Goal: Task Accomplishment & Management: Manage account settings

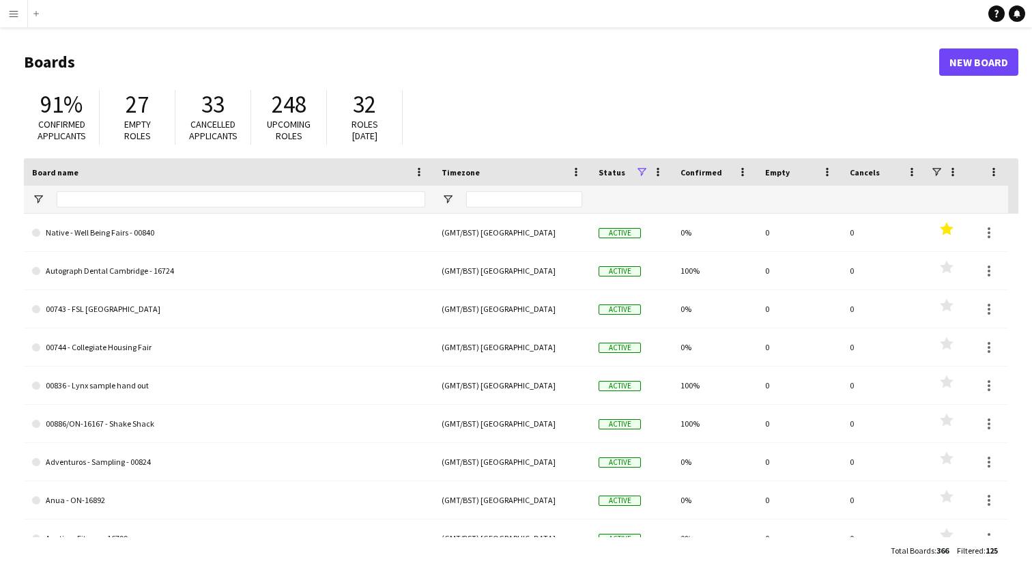
click at [11, 16] on app-icon "Menu" at bounding box center [13, 13] width 11 height 11
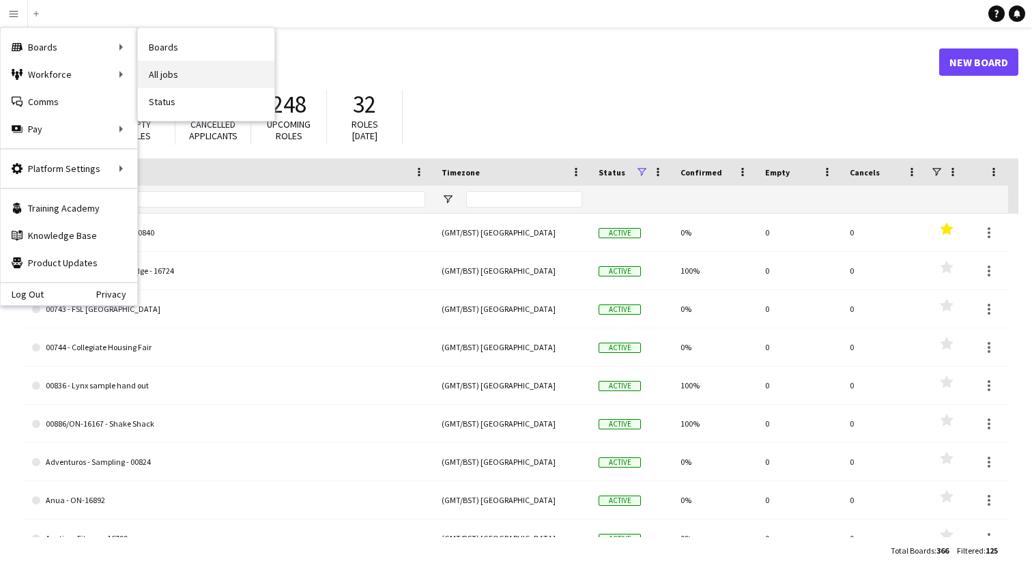
click at [169, 81] on link "All jobs" at bounding box center [206, 74] width 136 height 27
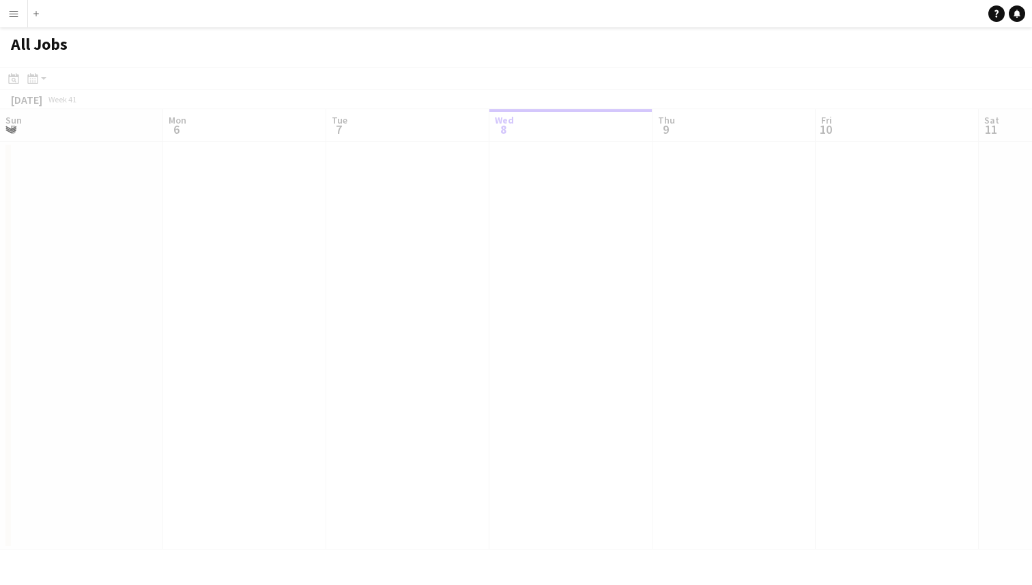
scroll to position [0, 326]
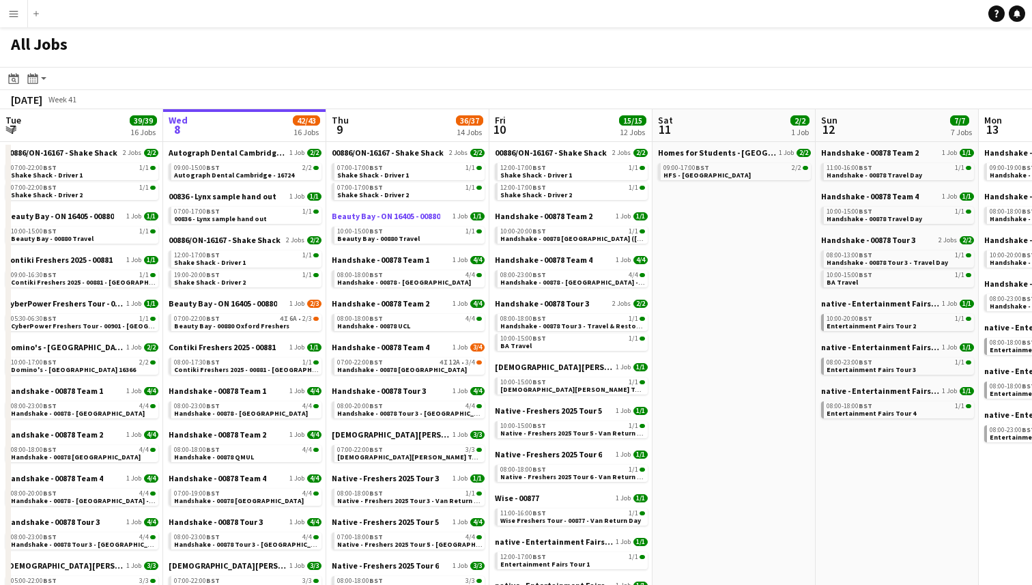
click at [405, 214] on span "Beauty Bay - ON 16405 - 00880" at bounding box center [386, 216] width 108 height 10
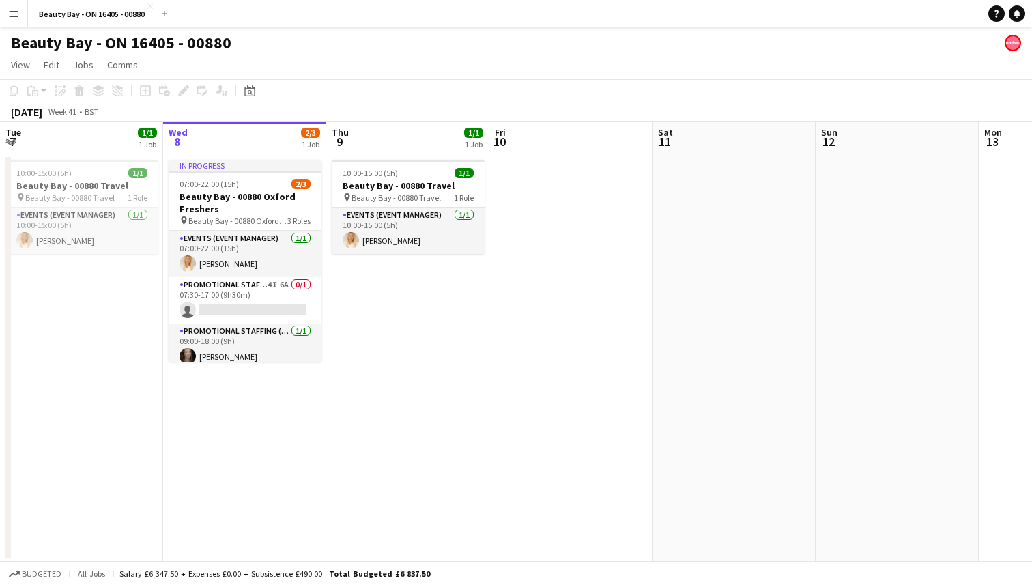
click at [11, 8] on app-icon "Menu" at bounding box center [13, 13] width 11 height 11
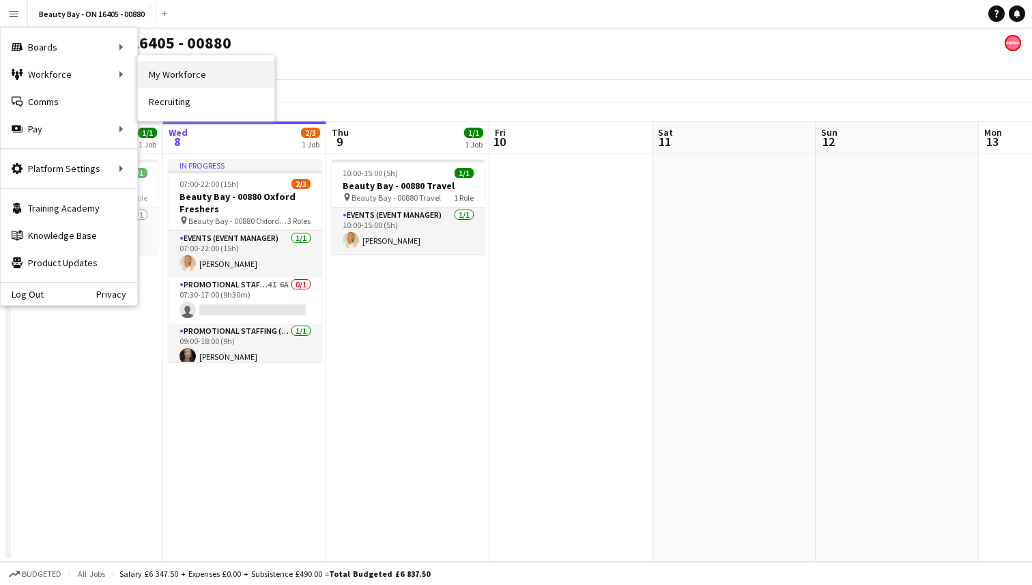
click at [186, 77] on link "My Workforce" at bounding box center [206, 74] width 136 height 27
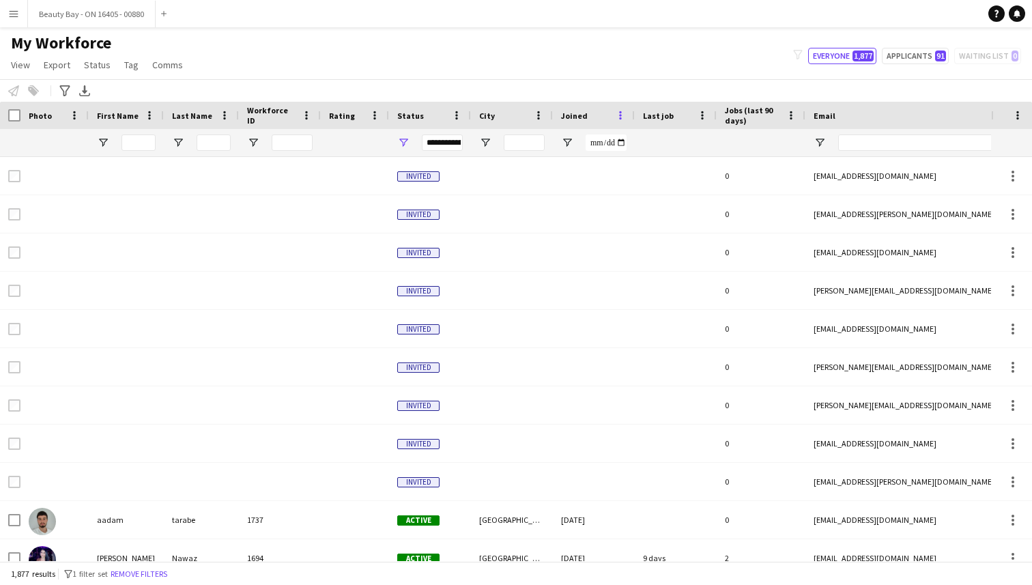
click at [621, 117] on span at bounding box center [620, 115] width 12 height 12
click at [572, 117] on span "Joined" at bounding box center [574, 116] width 27 height 10
click at [583, 113] on span "Joined" at bounding box center [574, 116] width 27 height 10
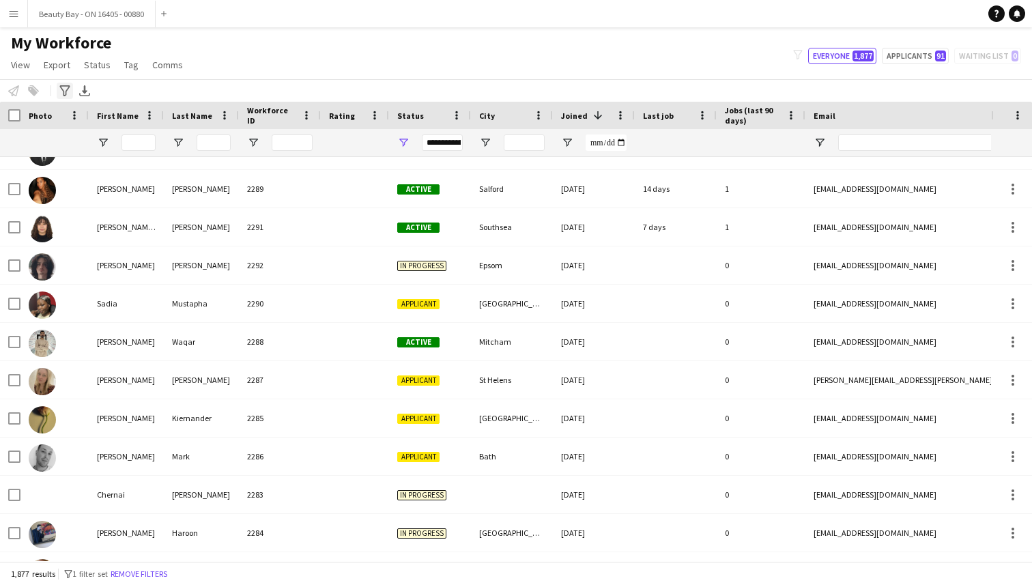
click at [66, 94] on icon "Advanced filters" at bounding box center [64, 90] width 11 height 11
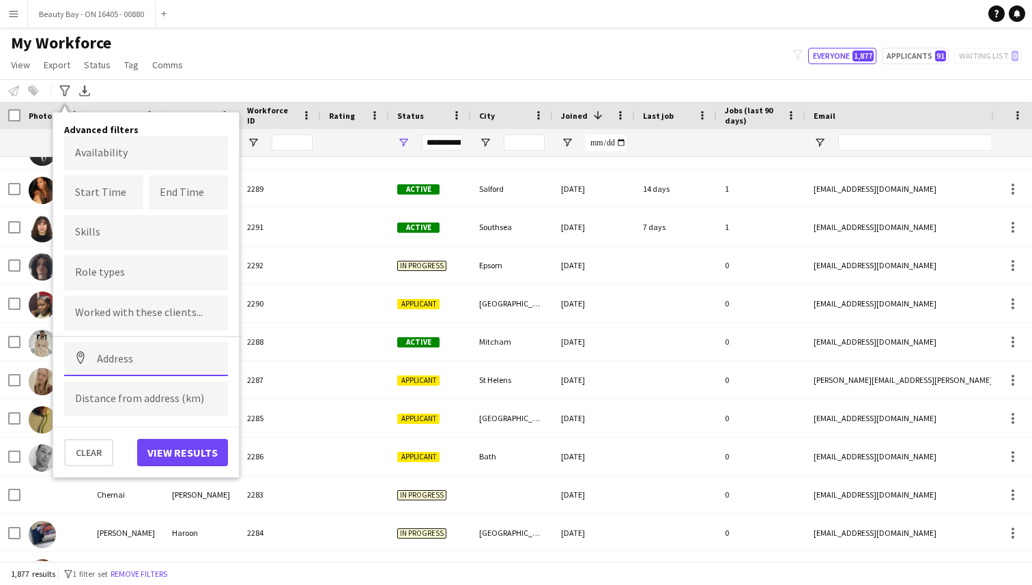
click at [114, 364] on input at bounding box center [146, 359] width 164 height 34
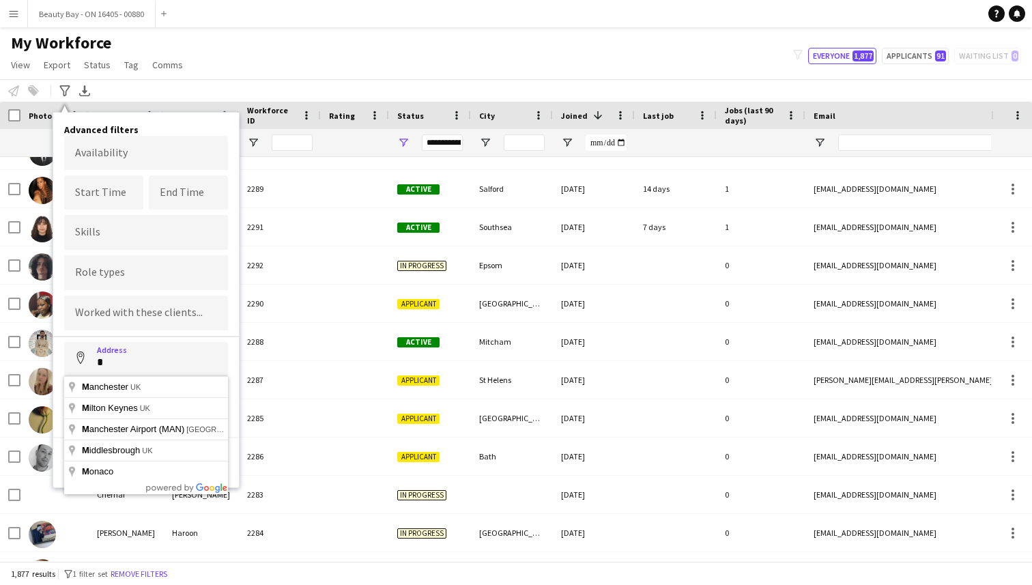
type input "**********"
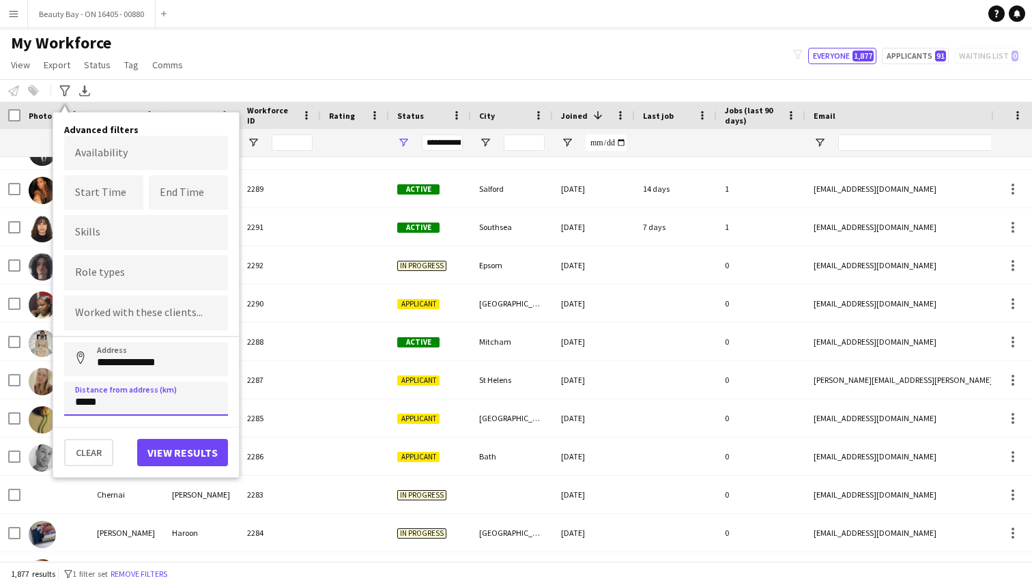
type input "*****"
click at [175, 459] on button "View results" at bounding box center [182, 452] width 91 height 27
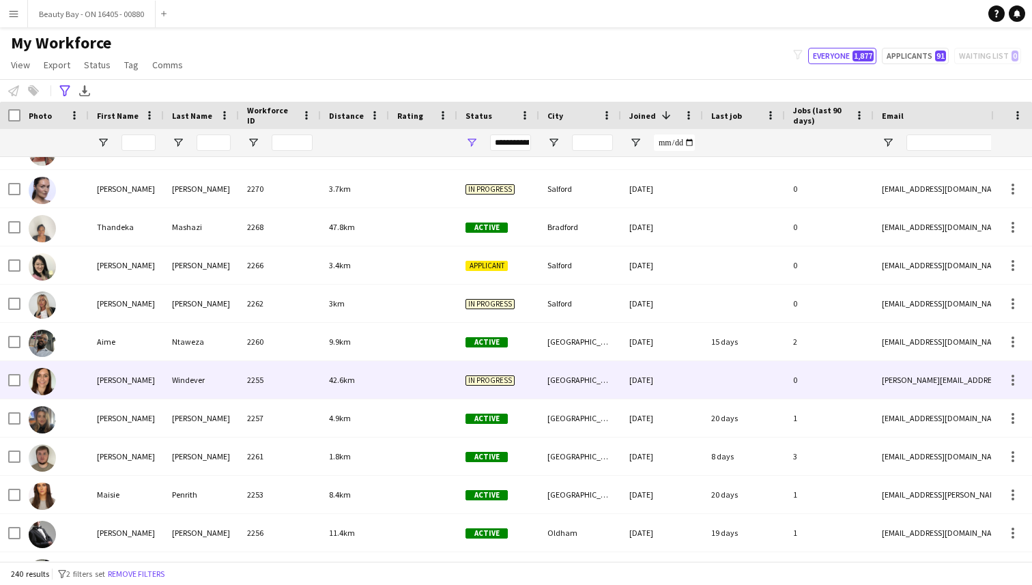
scroll to position [223, 0]
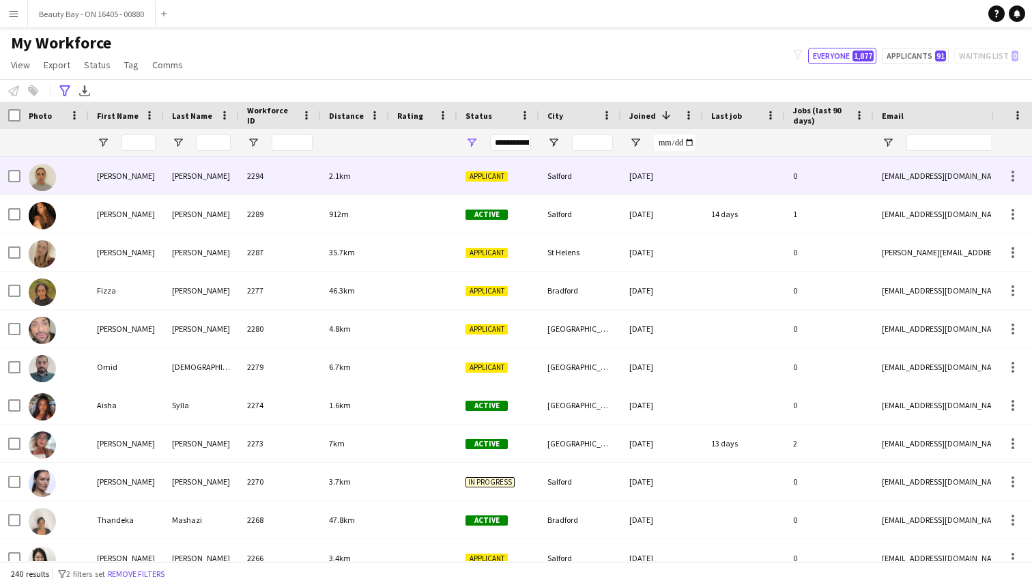
click at [59, 175] on div at bounding box center [54, 176] width 68 height 38
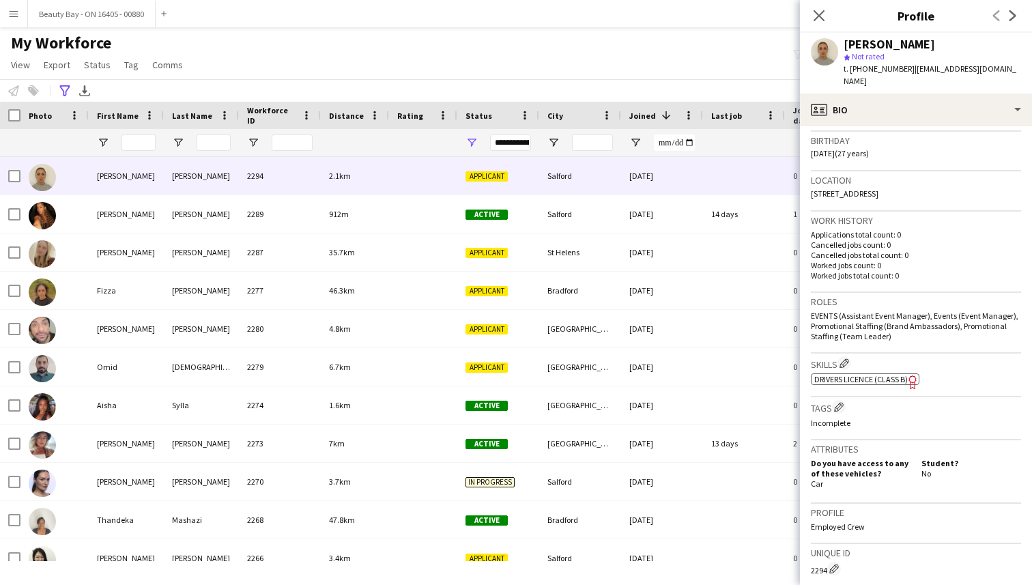
click at [857, 374] on span "Drivers Licence (Class B)" at bounding box center [860, 379] width 93 height 10
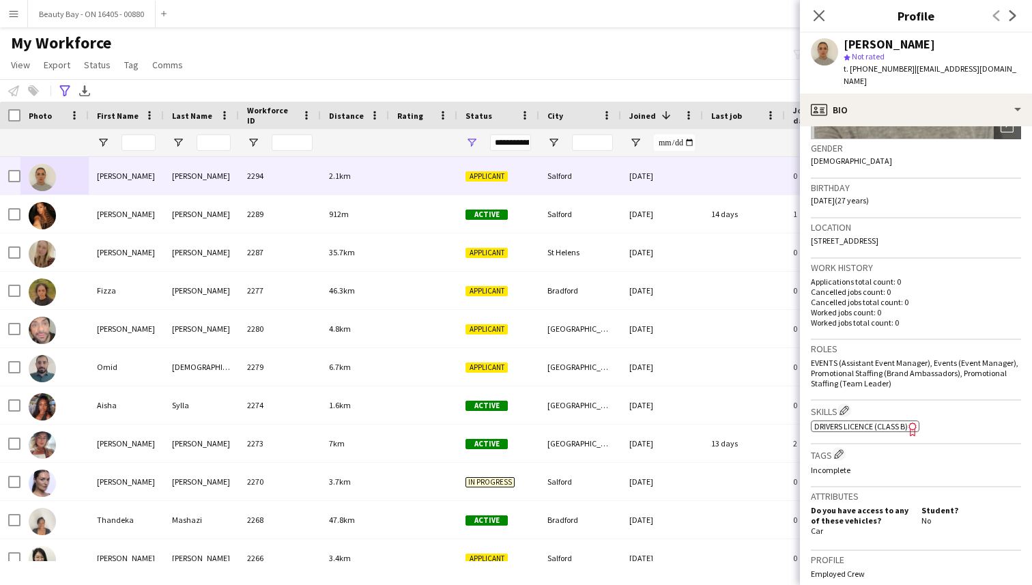
scroll to position [0, 0]
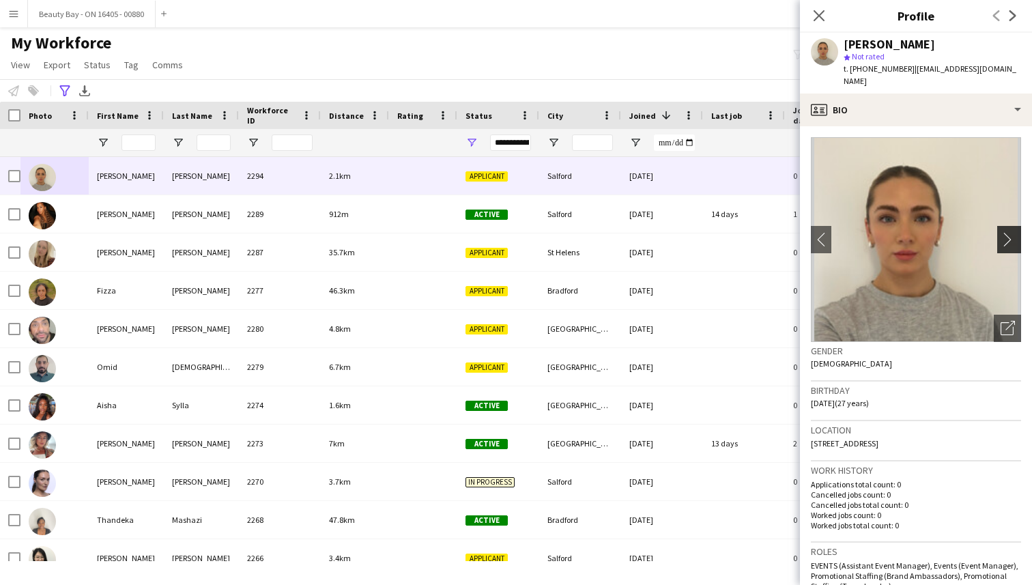
click at [1012, 232] on app-icon "chevron-right" at bounding box center [1010, 239] width 21 height 14
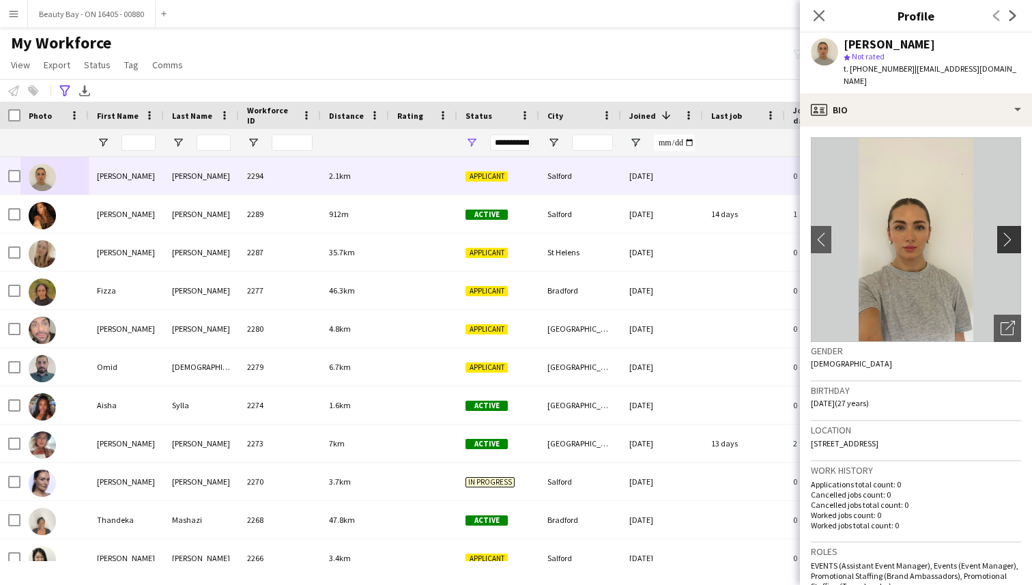
click at [1010, 232] on app-icon "chevron-right" at bounding box center [1010, 239] width 21 height 14
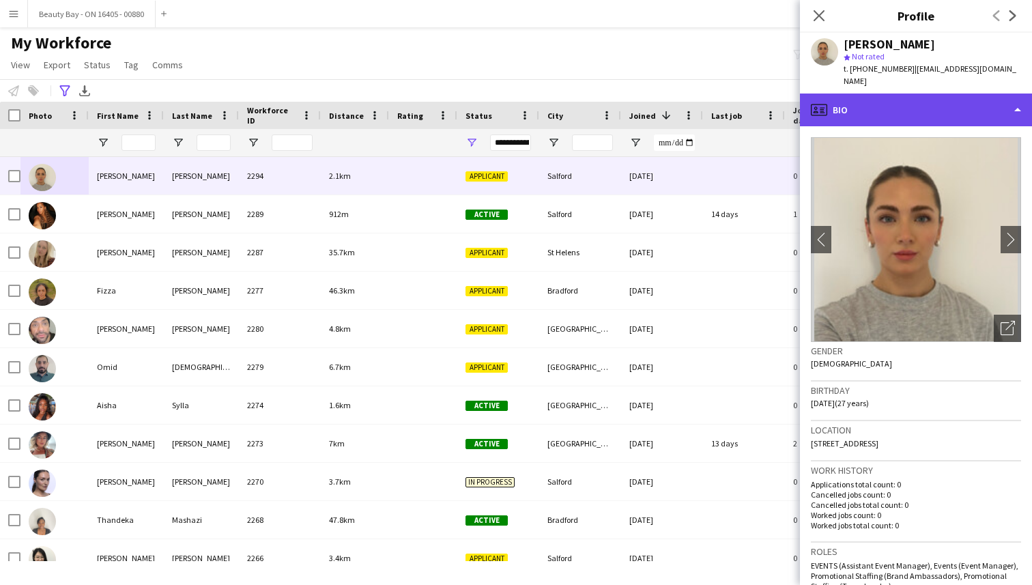
click at [996, 111] on div "profile Bio" at bounding box center [916, 109] width 232 height 33
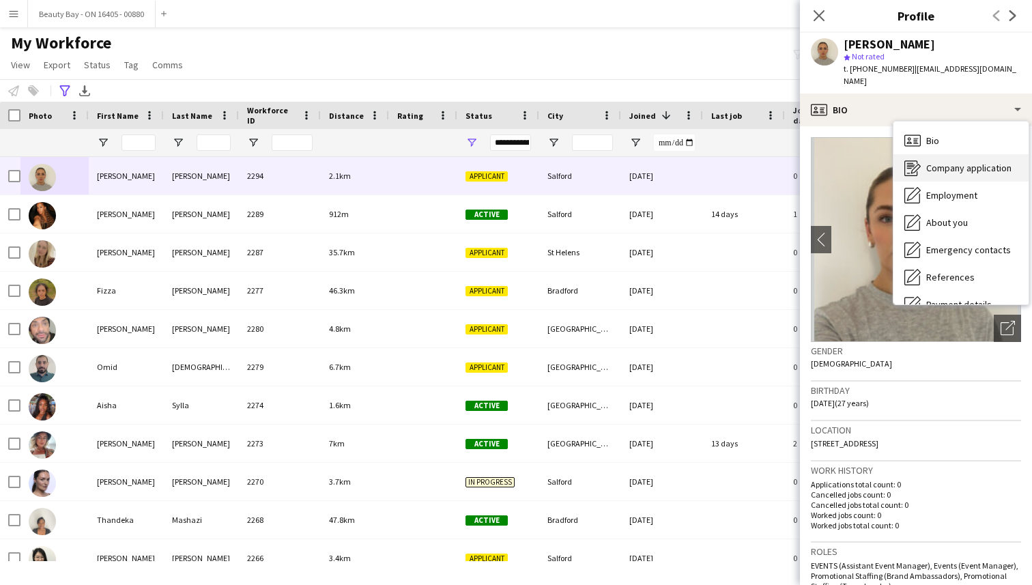
click at [963, 162] on span "Company application" at bounding box center [968, 168] width 85 height 12
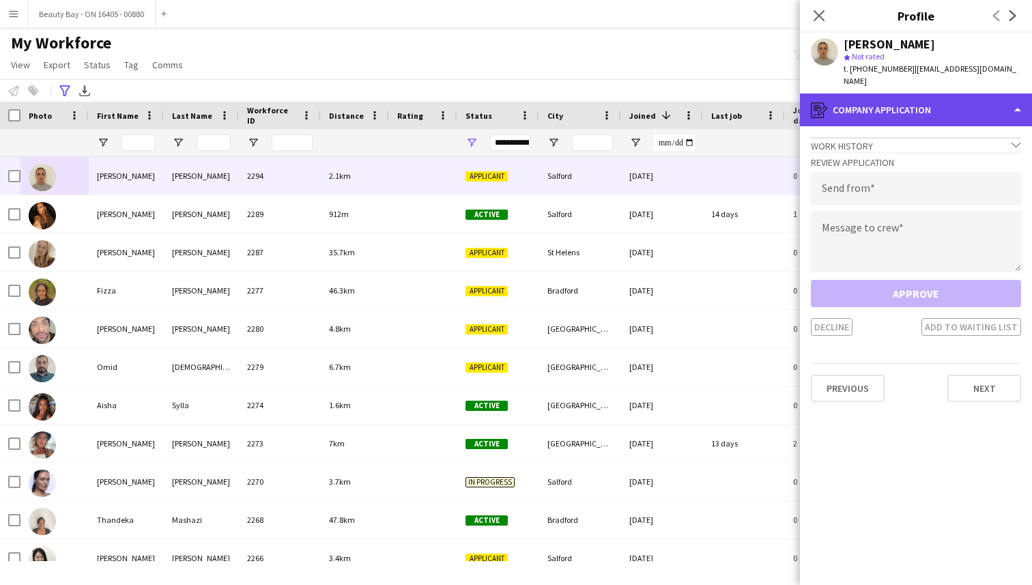
click at [946, 99] on div "register Company application" at bounding box center [916, 109] width 232 height 33
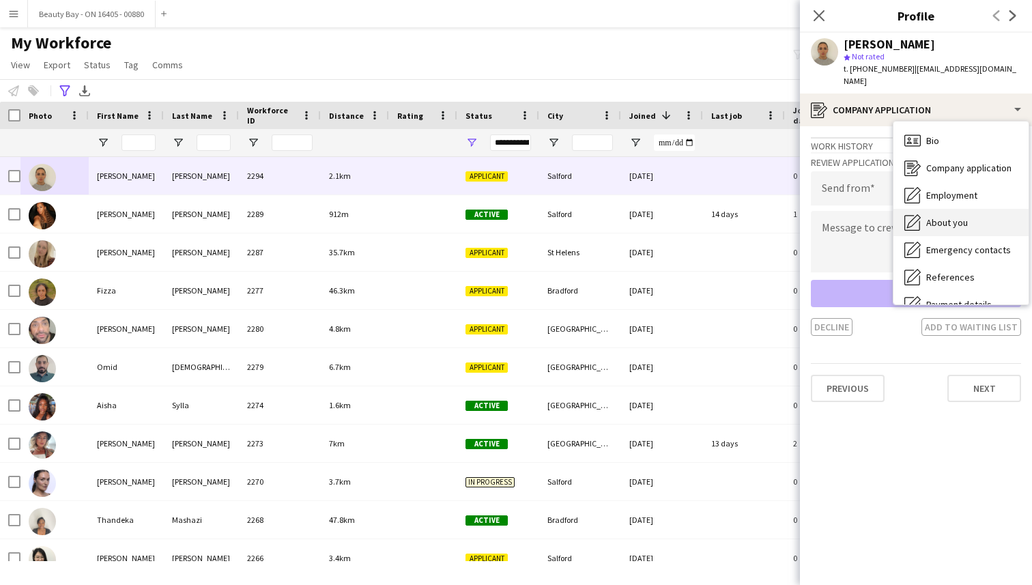
click at [950, 216] on span "About you" at bounding box center [947, 222] width 42 height 12
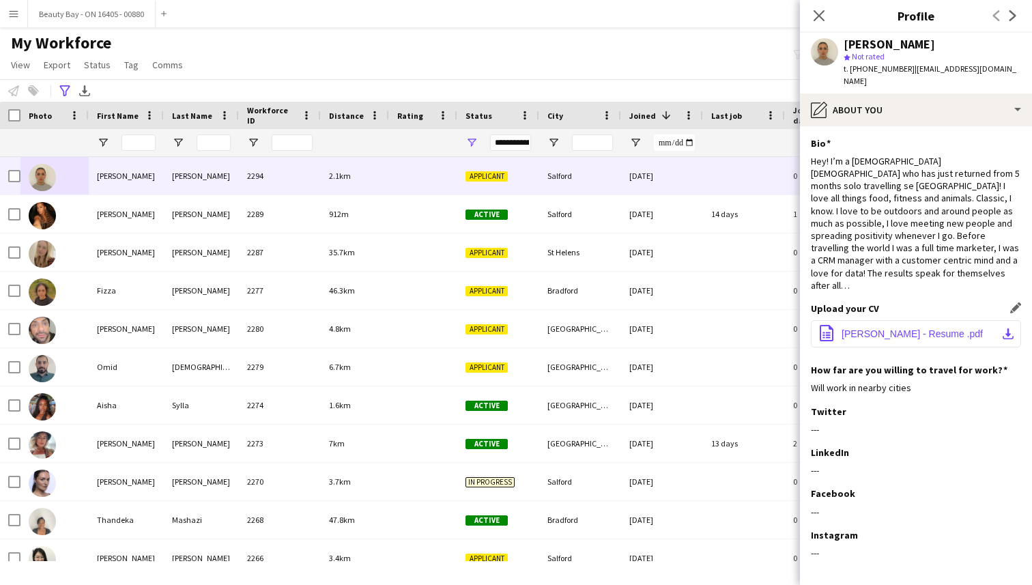
click at [870, 328] on span "[PERSON_NAME] - Resume .pdf" at bounding box center [911, 333] width 141 height 11
click at [890, 186] on div "Hey! I’m a [DEMOGRAPHIC_DATA] [DEMOGRAPHIC_DATA] who has just returned from 5 m…" at bounding box center [916, 223] width 210 height 136
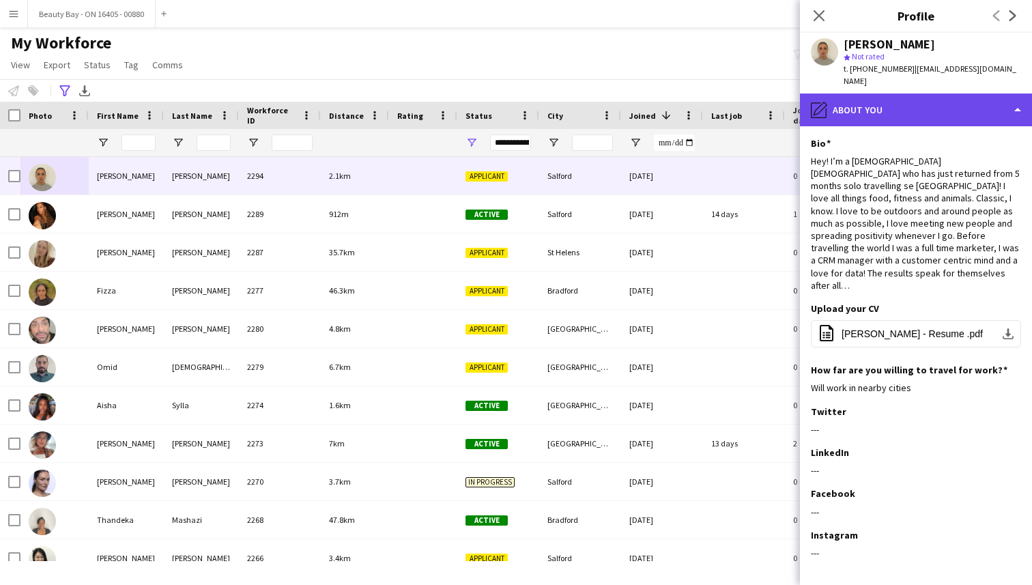
click at [1011, 104] on div "pencil4 About you" at bounding box center [916, 109] width 232 height 33
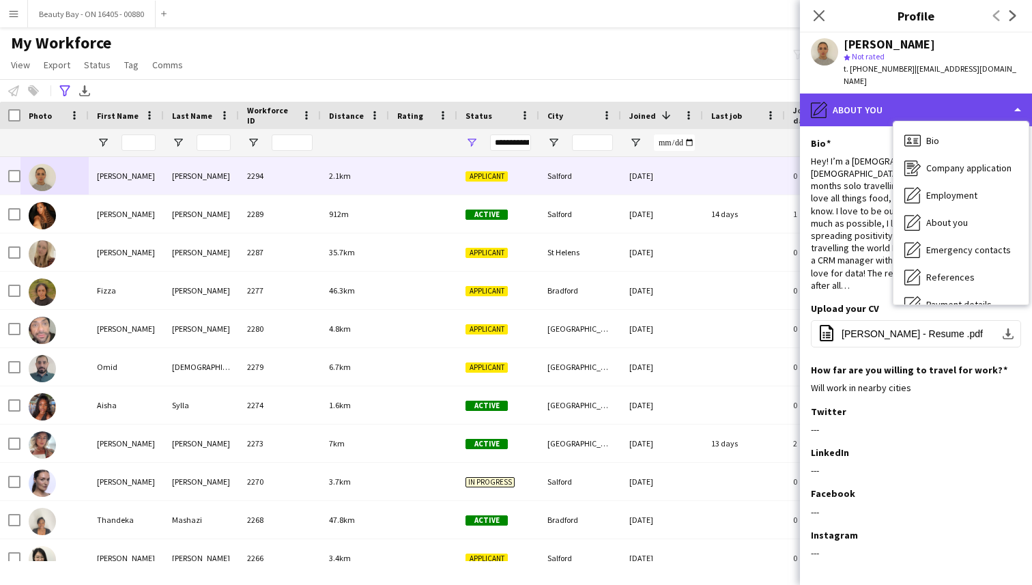
click at [1009, 98] on div "pencil4 About you" at bounding box center [916, 109] width 232 height 33
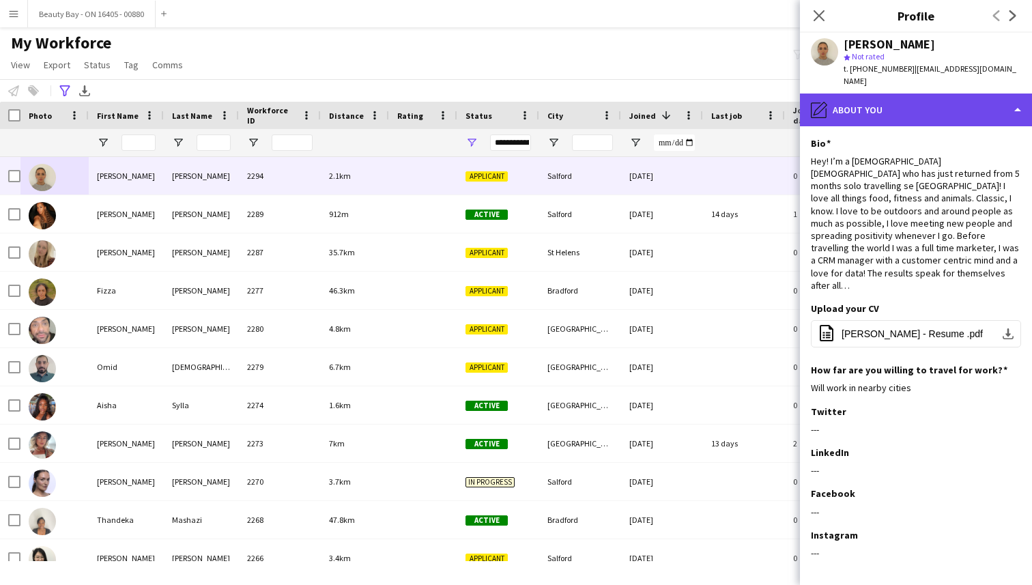
click at [1004, 98] on div "pencil4 About you" at bounding box center [916, 109] width 232 height 33
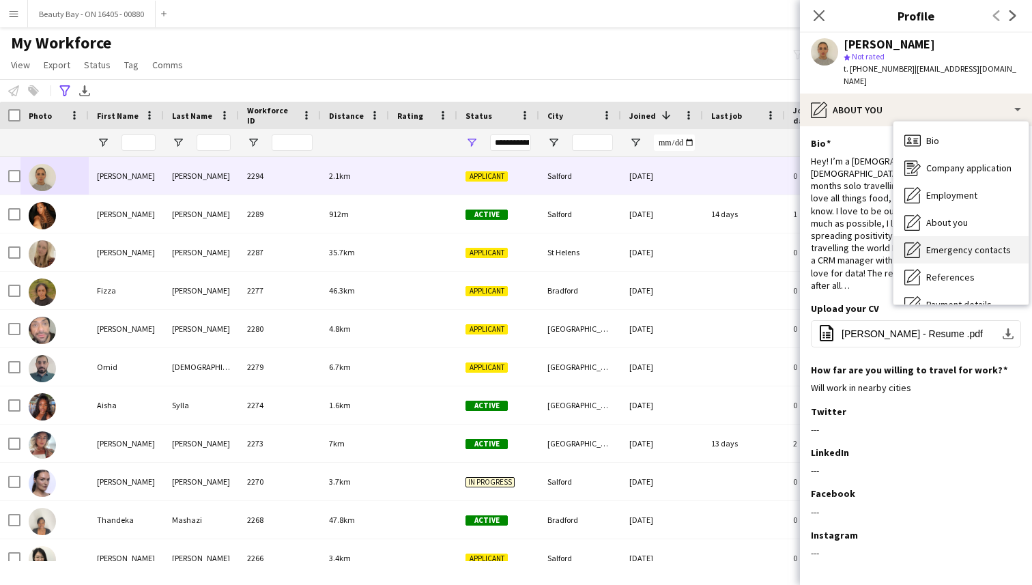
click at [968, 244] on span "Emergency contacts" at bounding box center [968, 250] width 85 height 12
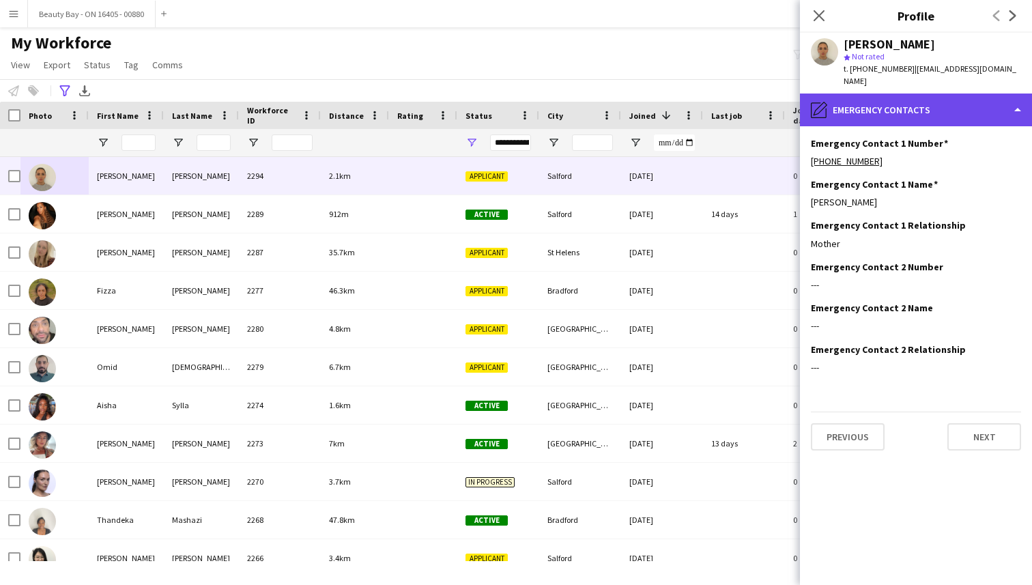
click at [939, 93] on div "pencil4 Emergency contacts" at bounding box center [916, 109] width 232 height 33
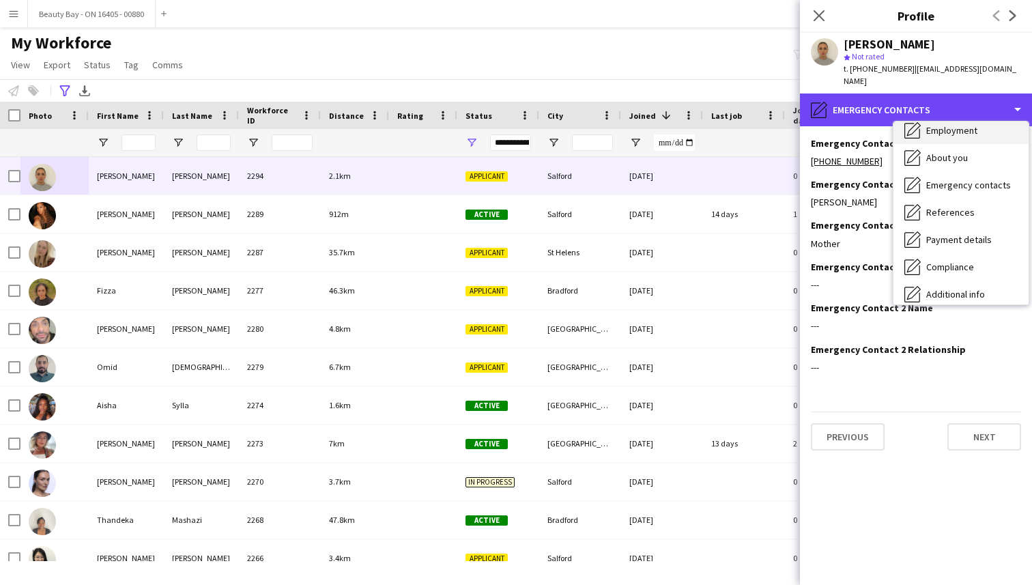
scroll to position [74, 0]
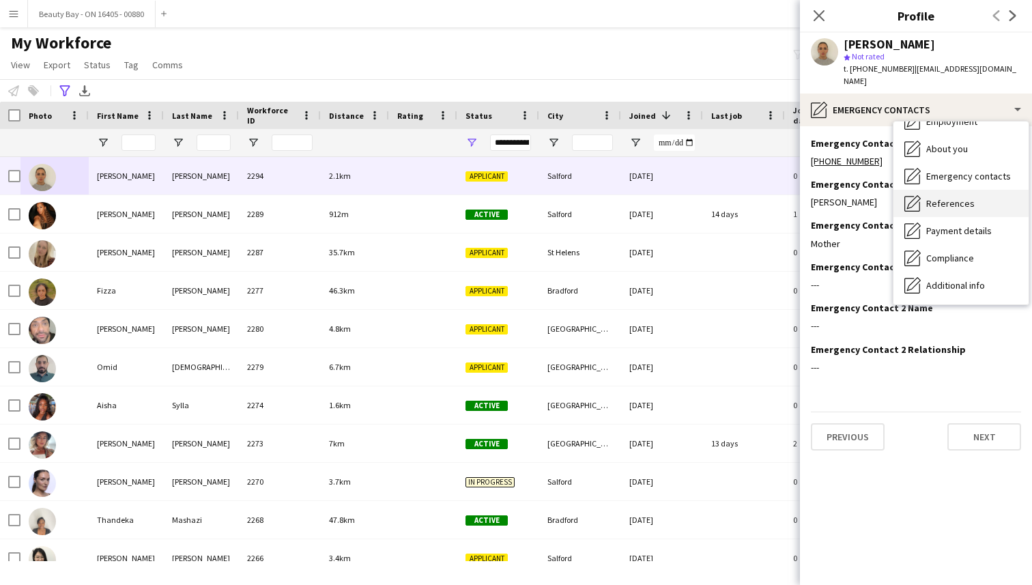
click at [941, 197] on span "References" at bounding box center [950, 203] width 48 height 12
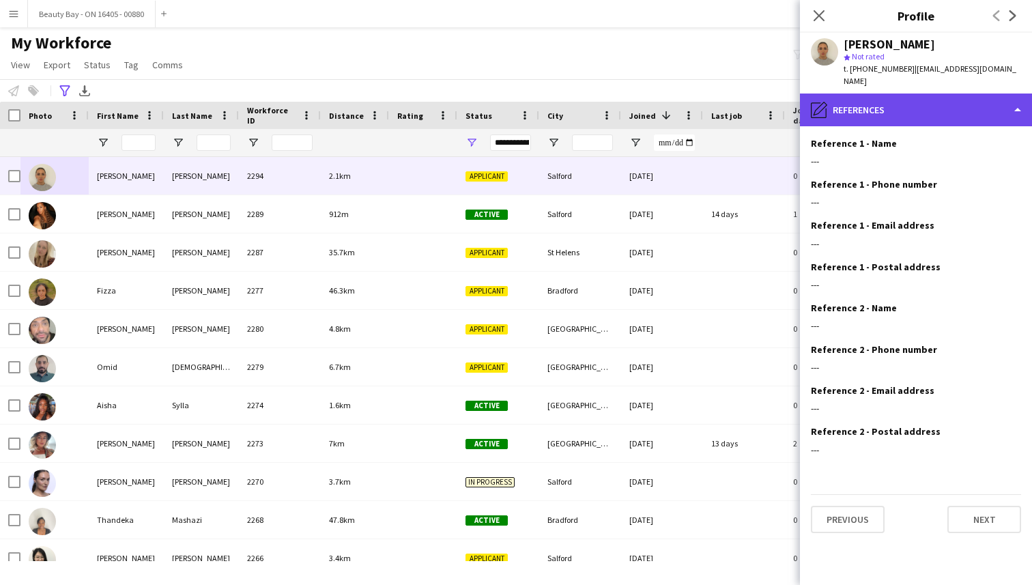
click at [931, 102] on div "pencil4 References" at bounding box center [916, 109] width 232 height 33
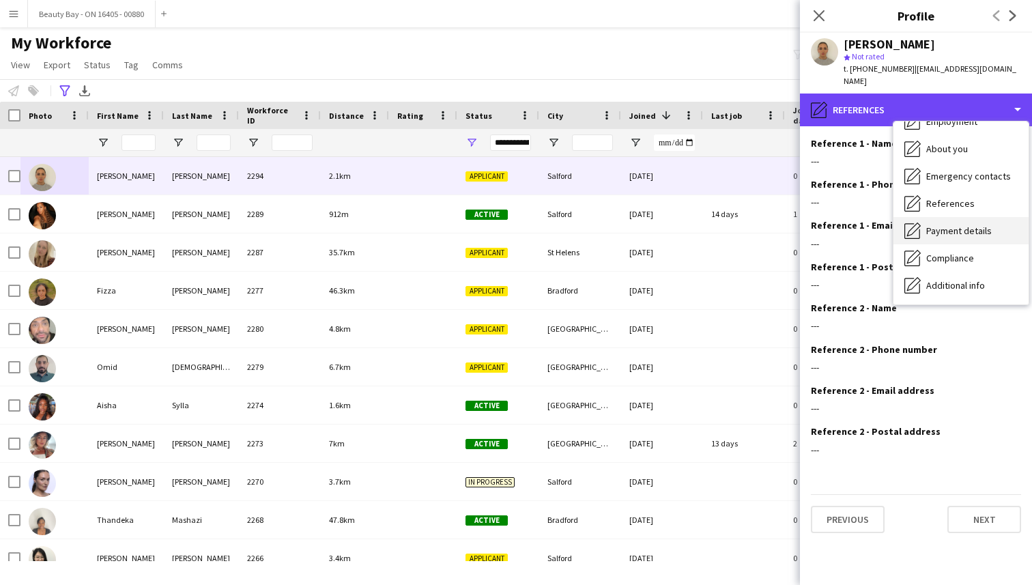
scroll to position [128, 0]
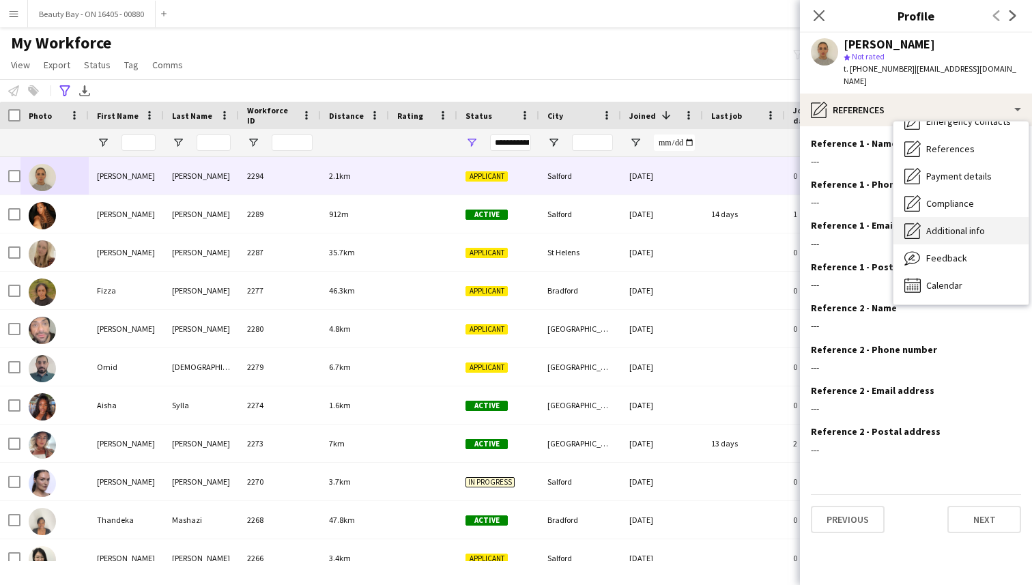
click at [936, 224] on span "Additional info" at bounding box center [955, 230] width 59 height 12
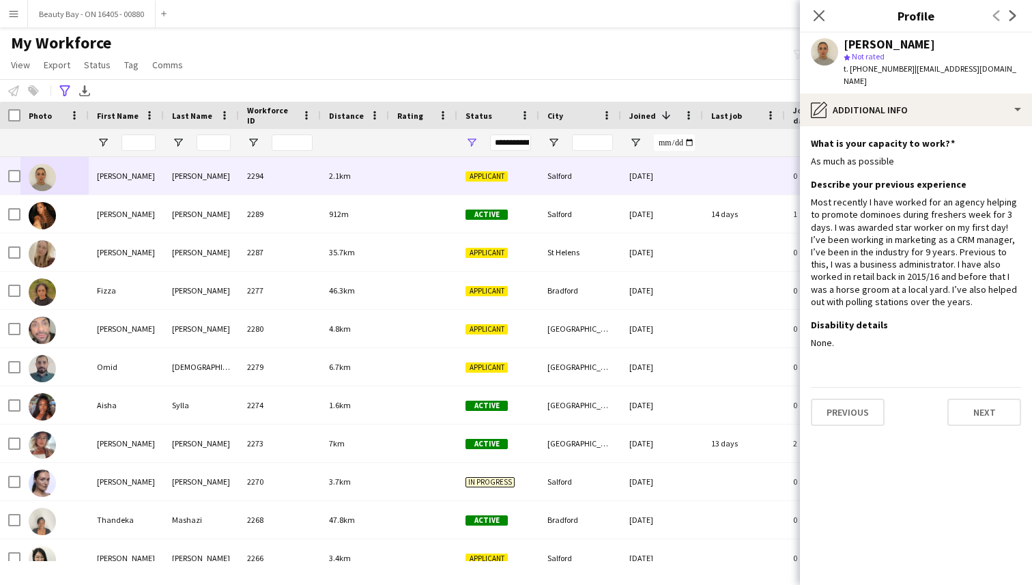
click at [774, 70] on div "My Workforce View Views Default view New view Update view Delete view Edit name…" at bounding box center [516, 56] width 1032 height 46
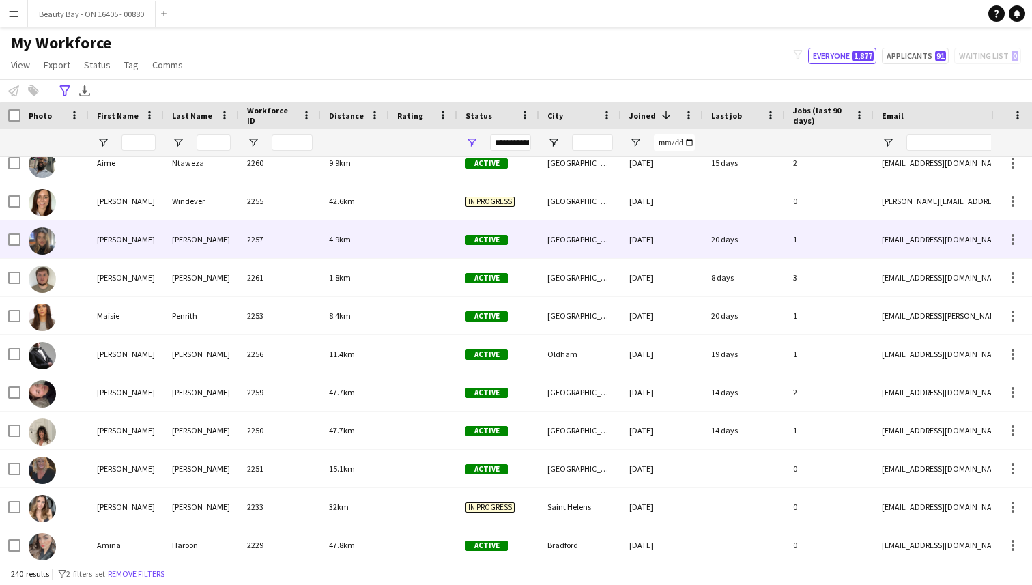
scroll to position [529, 0]
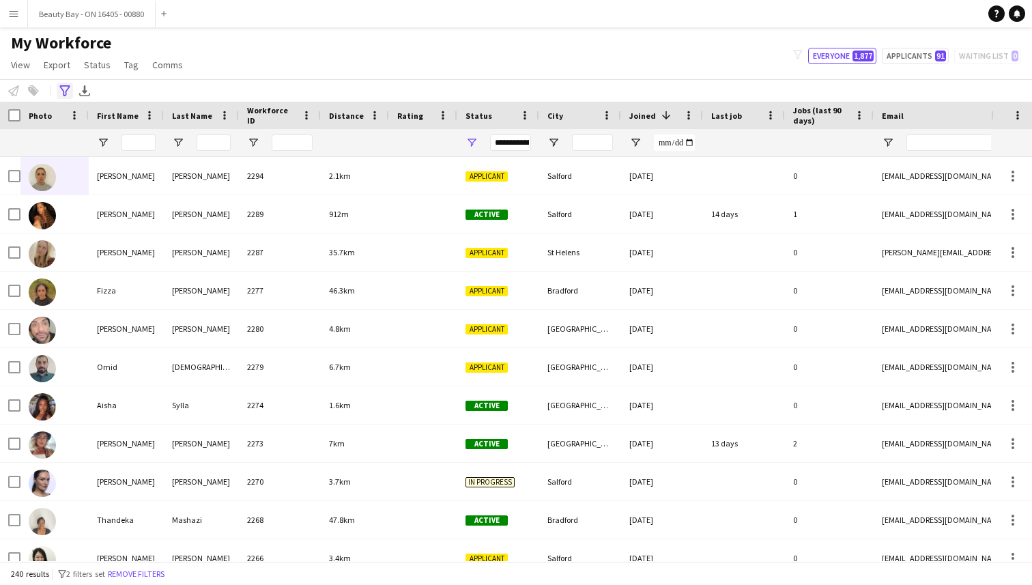
click at [57, 88] on div "Advanced filters" at bounding box center [65, 91] width 16 height 16
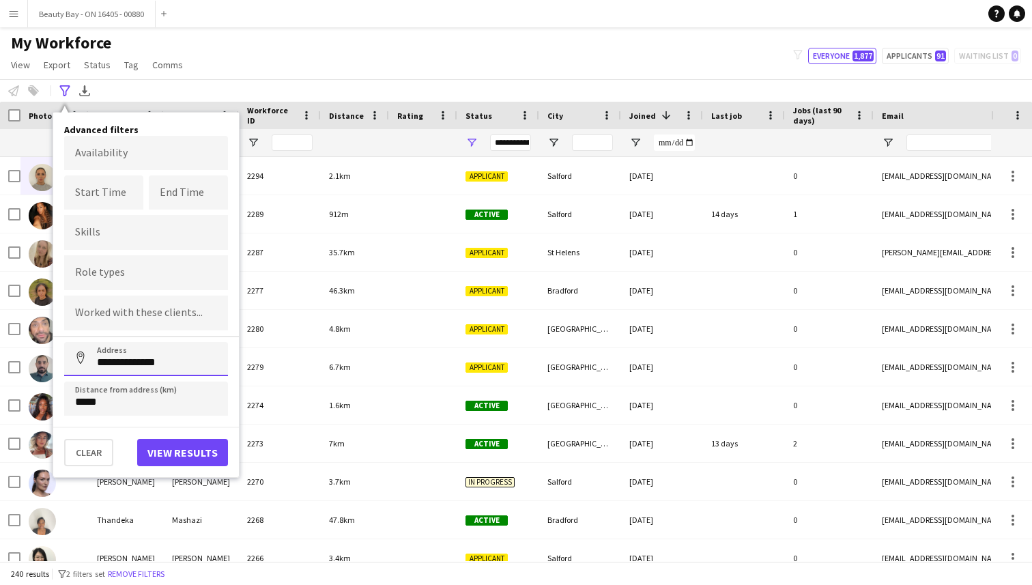
click at [159, 362] on input "**********" at bounding box center [146, 359] width 164 height 34
click at [151, 398] on input "*****" at bounding box center [146, 398] width 164 height 34
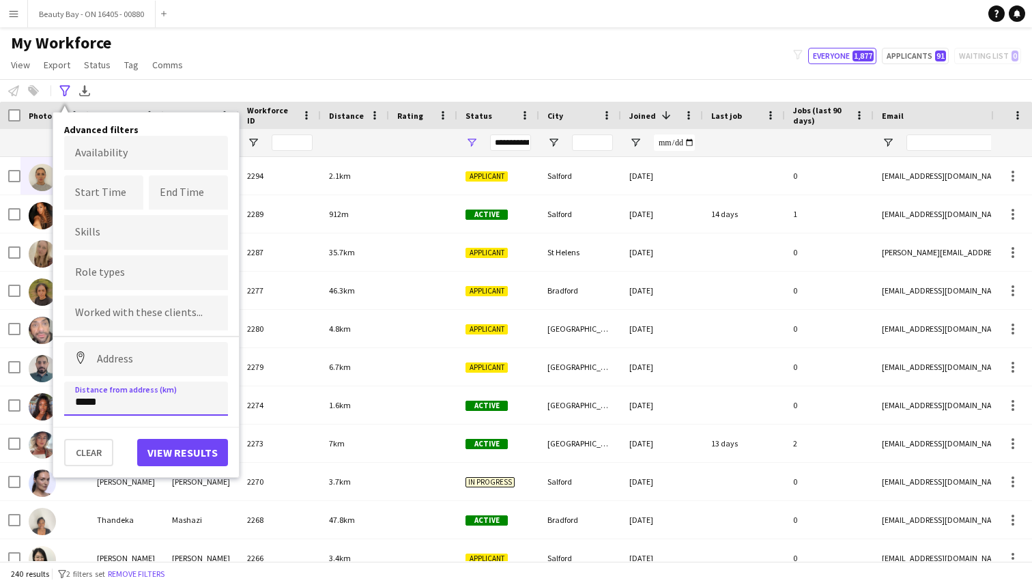
click at [151, 398] on input "*****" at bounding box center [146, 398] width 164 height 34
click at [199, 444] on button "View results" at bounding box center [182, 452] width 91 height 27
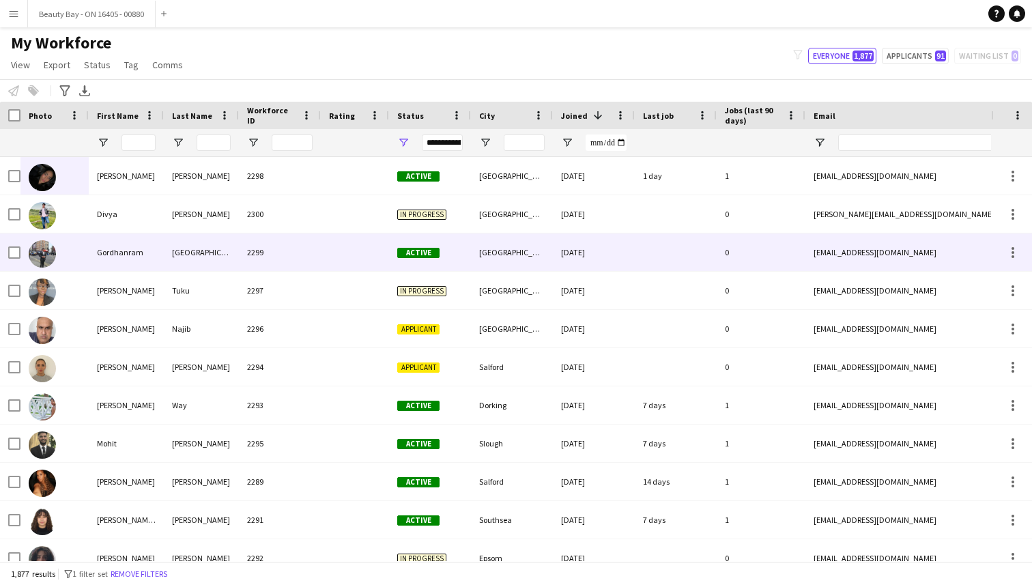
click at [40, 243] on img at bounding box center [42, 253] width 27 height 27
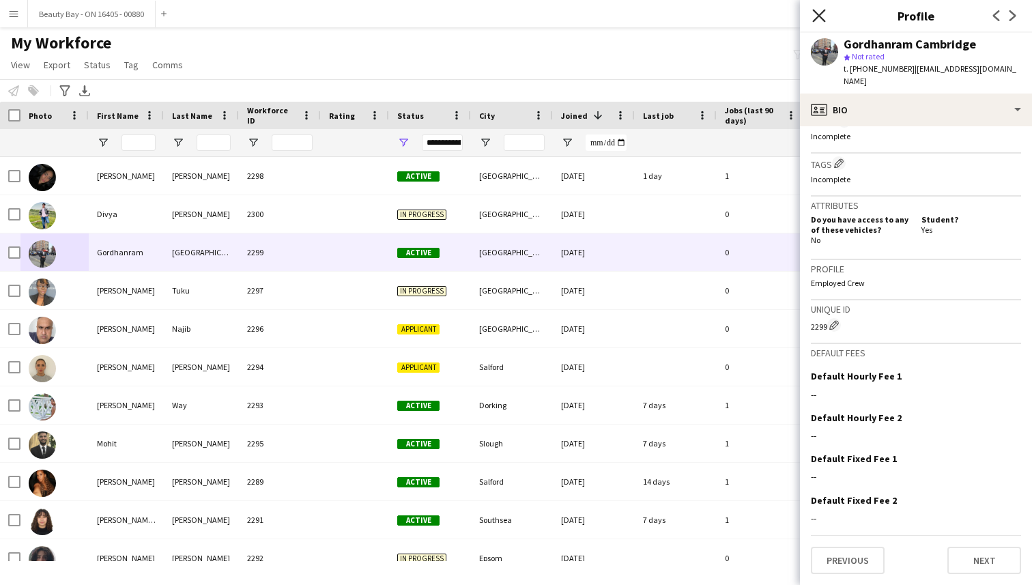
click at [816, 11] on icon "Close pop-in" at bounding box center [818, 15] width 13 height 13
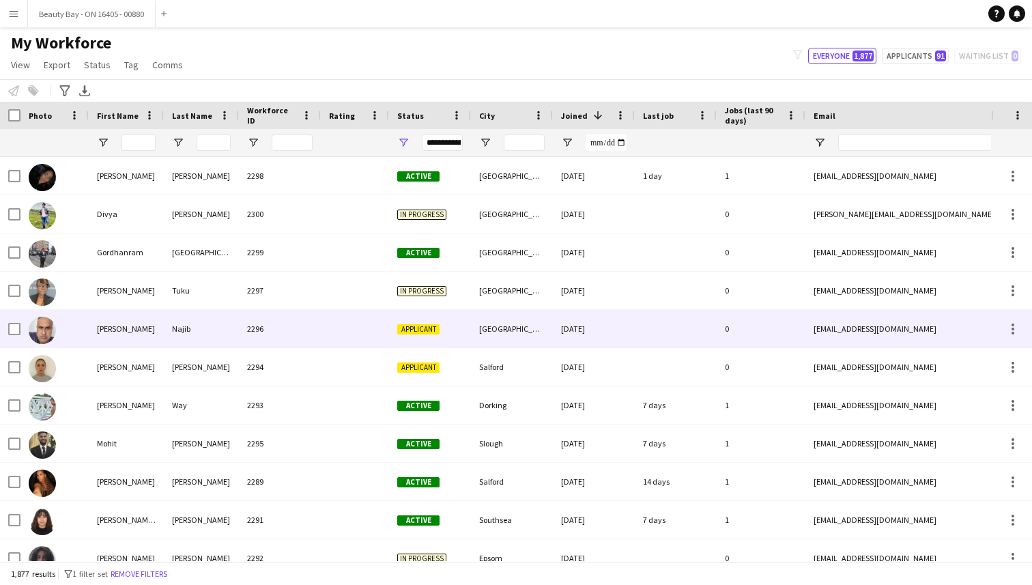
click at [478, 337] on div "[GEOGRAPHIC_DATA]" at bounding box center [512, 329] width 82 height 38
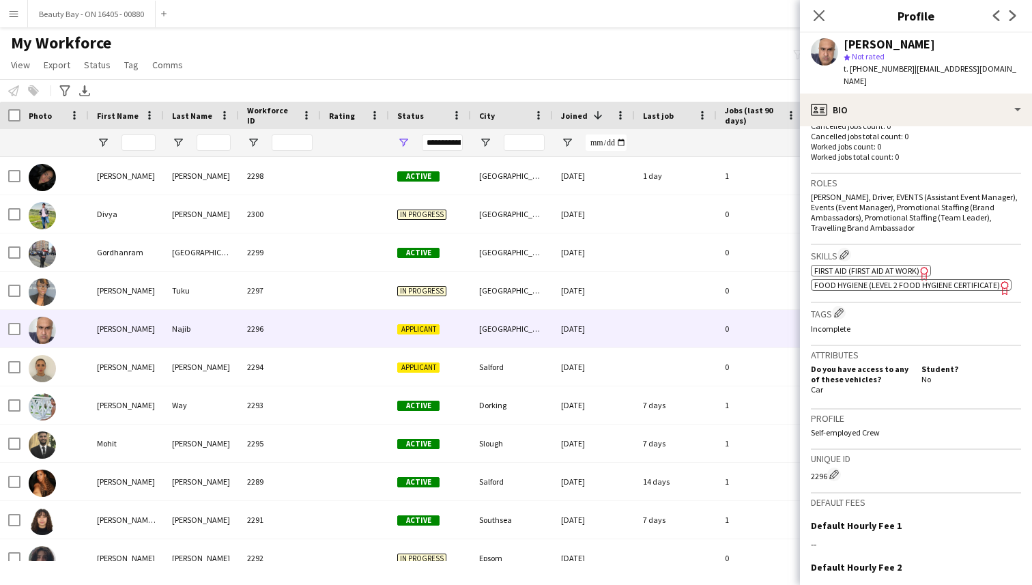
scroll to position [298, 0]
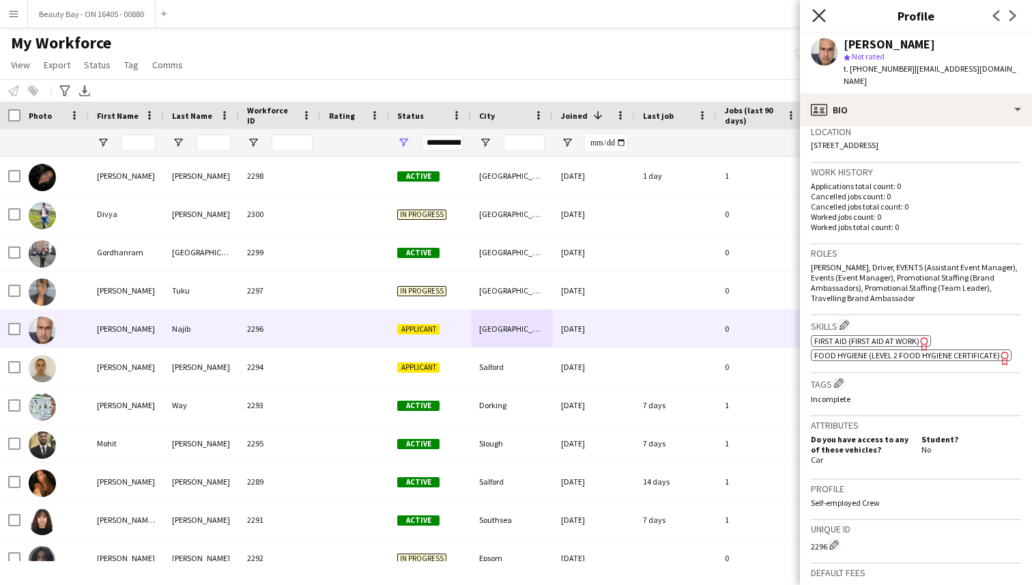
click at [822, 17] on icon "Close pop-in" at bounding box center [818, 15] width 13 height 13
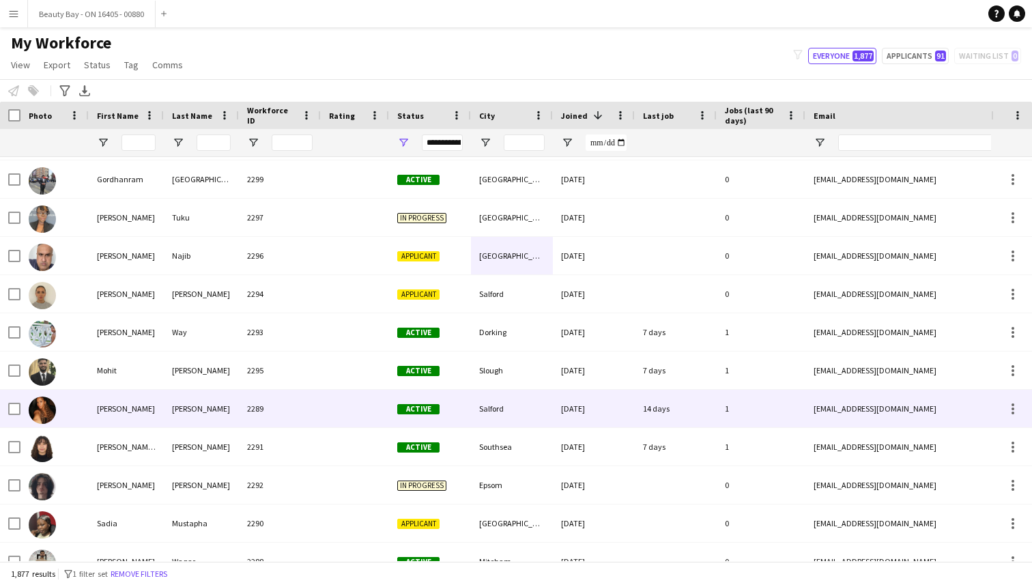
scroll to position [108, 0]
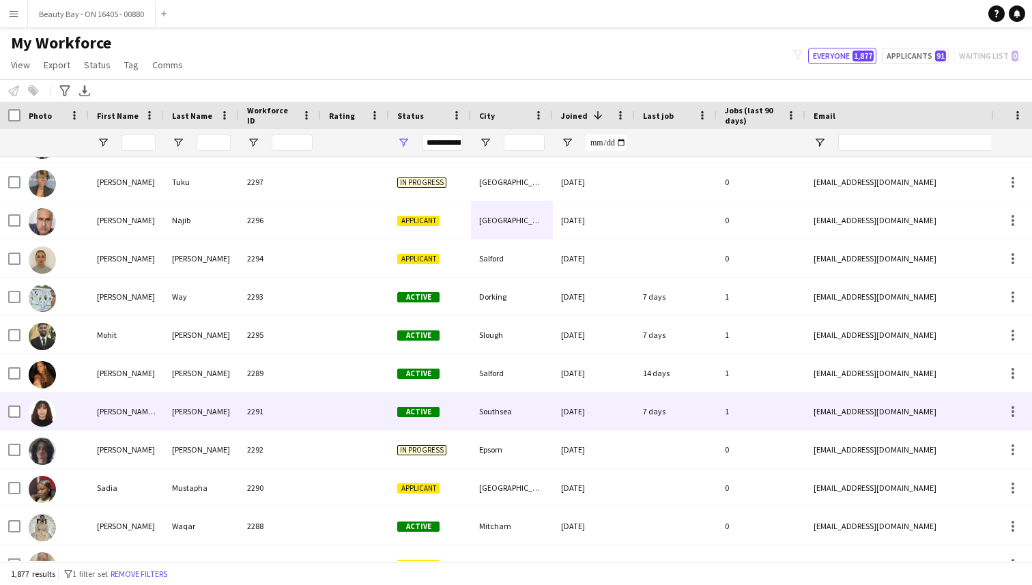
click at [542, 390] on div "Salford" at bounding box center [512, 373] width 82 height 38
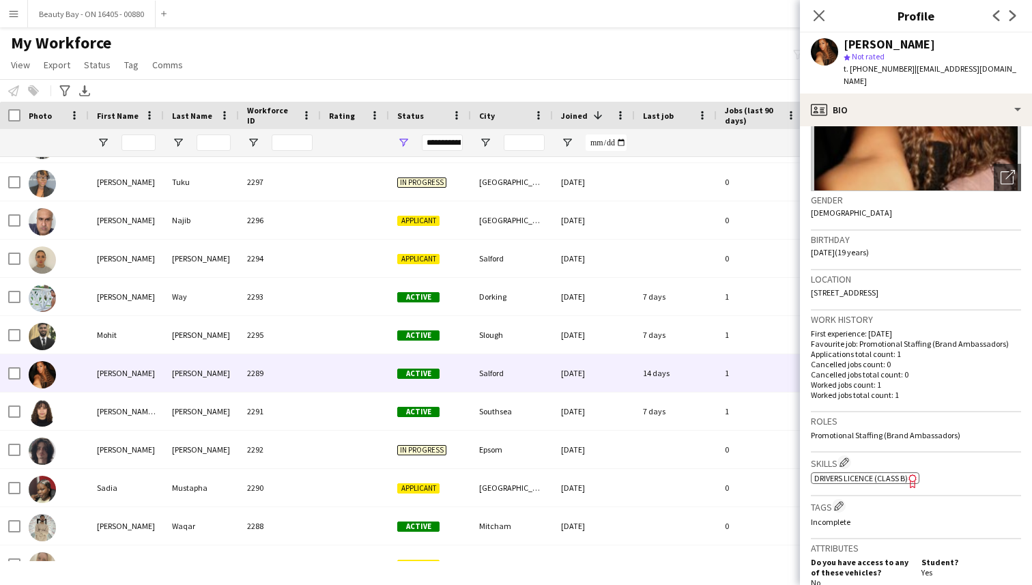
scroll to position [0, 0]
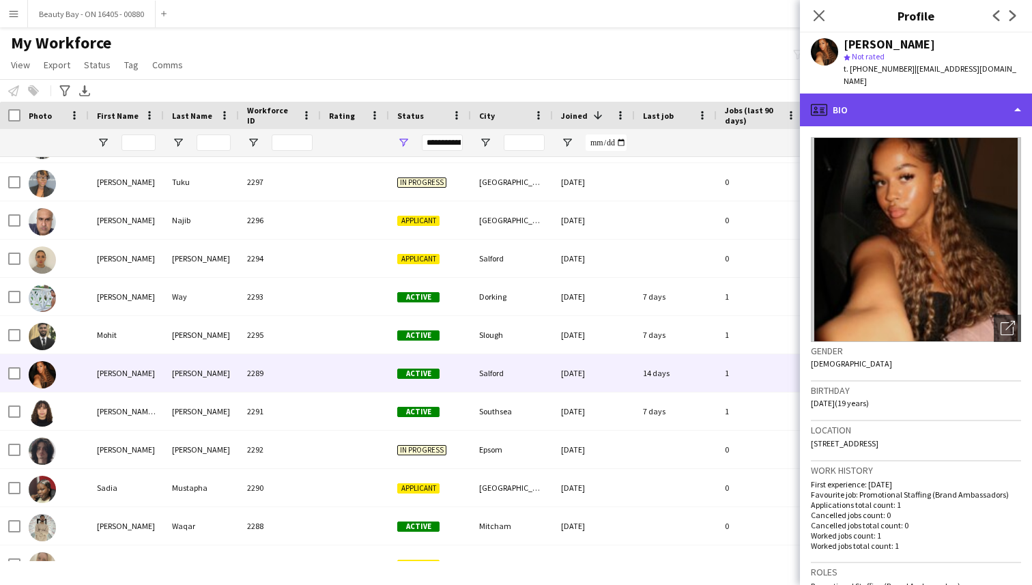
click at [850, 115] on div "profile Bio" at bounding box center [916, 109] width 232 height 33
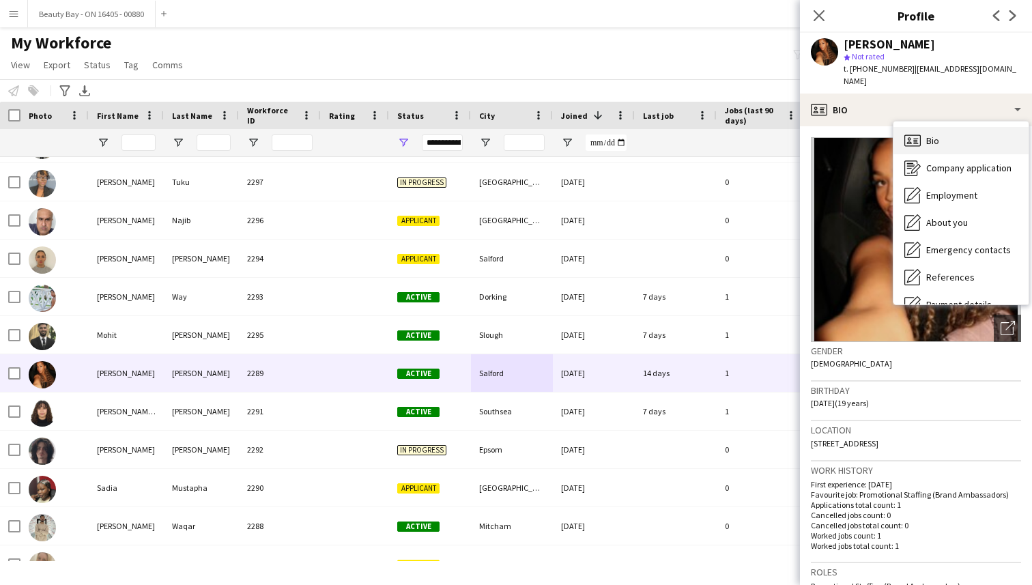
click at [918, 132] on icon "Bio" at bounding box center [912, 140] width 16 height 16
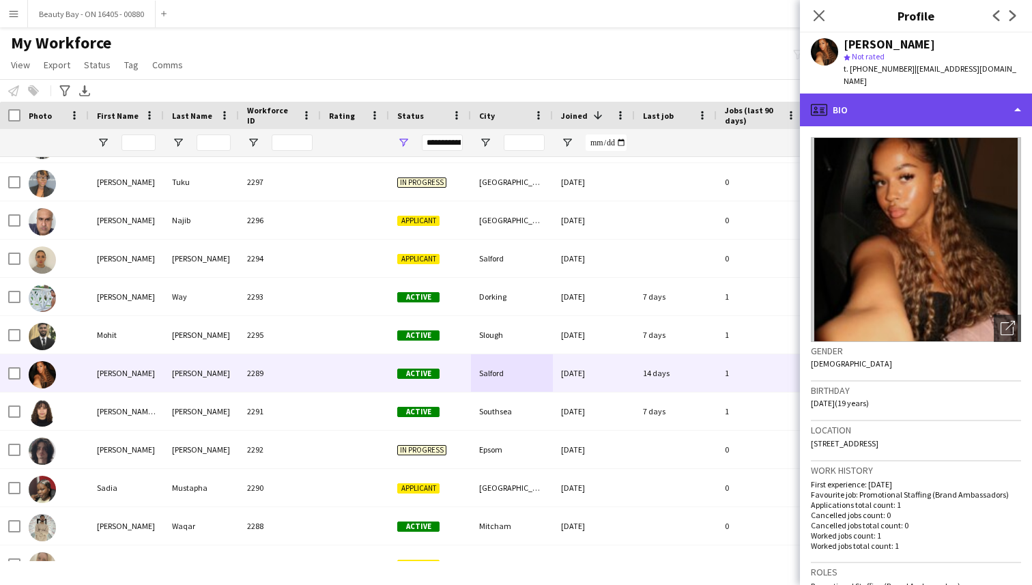
click at [933, 115] on div "profile Bio" at bounding box center [916, 109] width 232 height 33
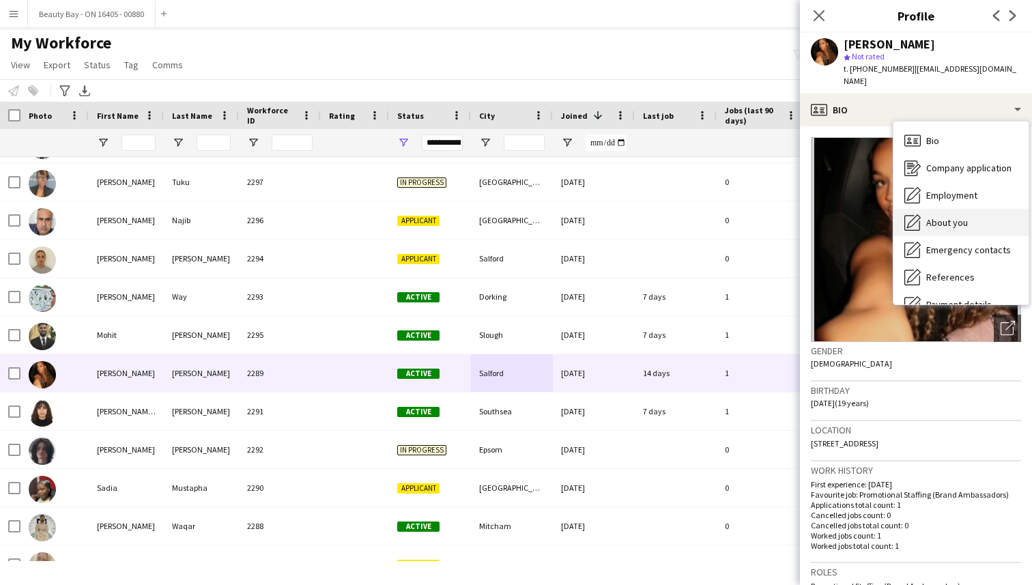
click at [936, 222] on span "About you" at bounding box center [947, 222] width 42 height 12
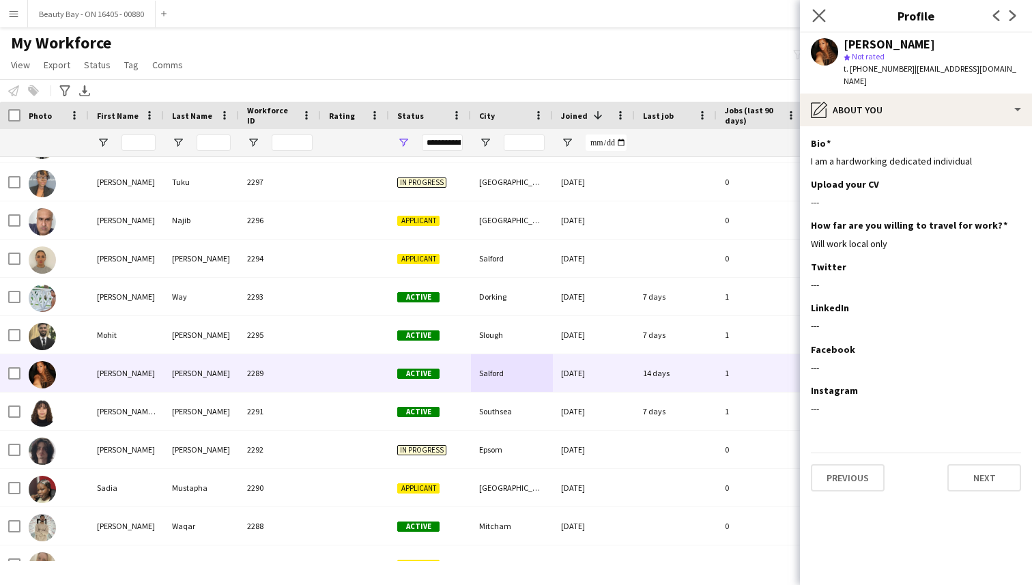
click at [826, 18] on app-icon "Close pop-in" at bounding box center [819, 16] width 20 height 20
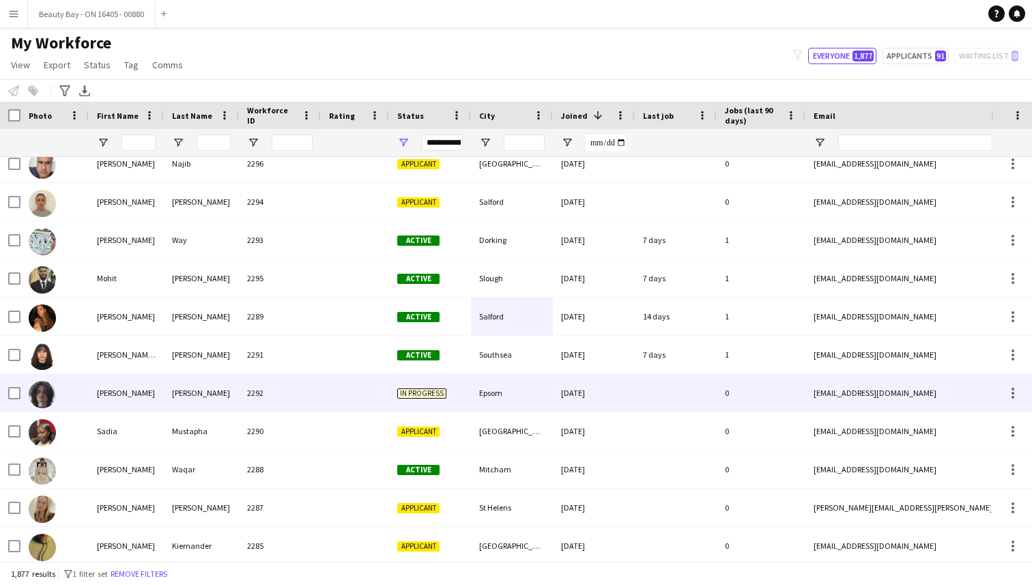
scroll to position [170, 0]
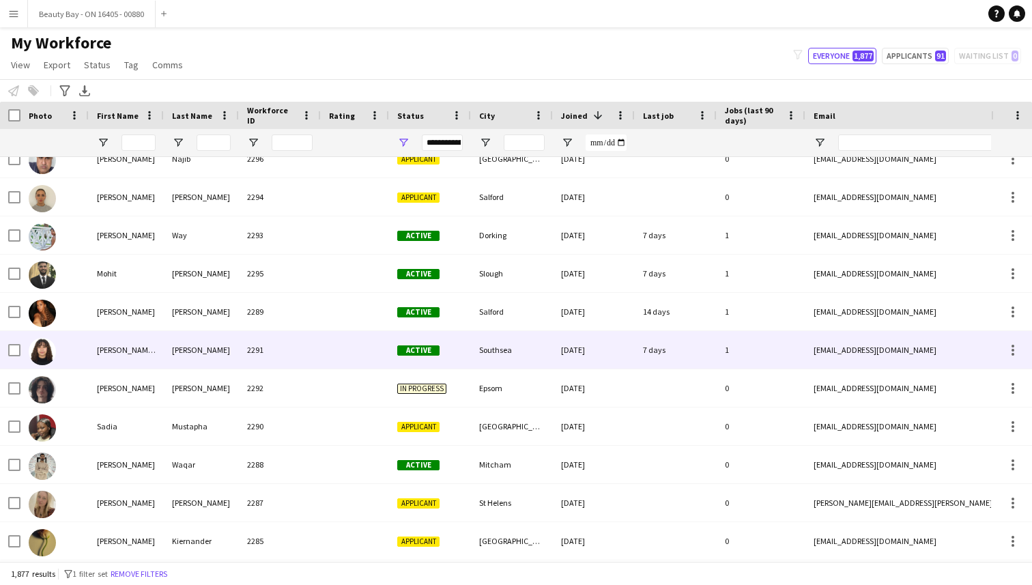
click at [550, 364] on div "Southsea" at bounding box center [512, 350] width 82 height 38
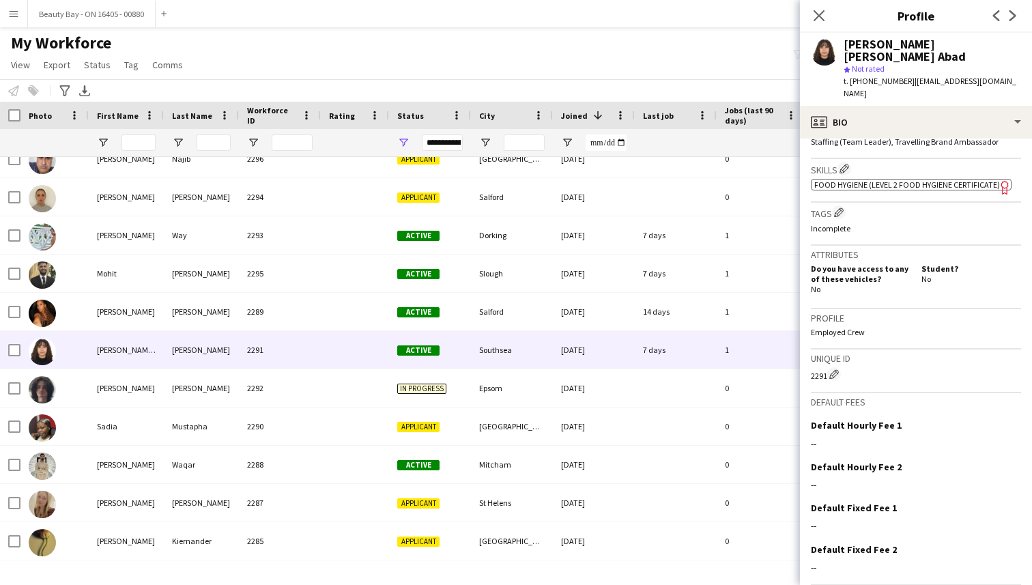
scroll to position [502, 0]
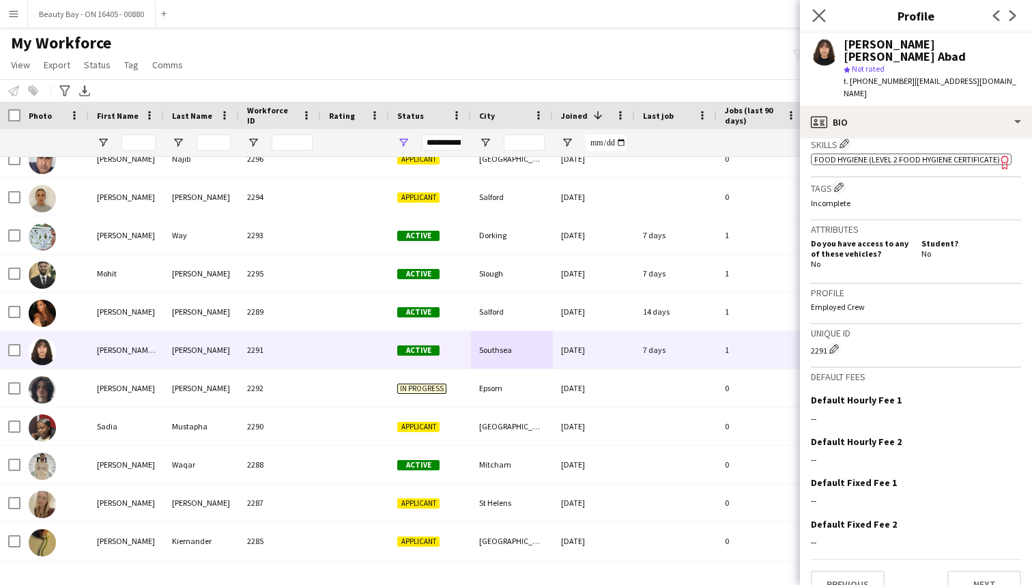
click at [822, 23] on app-icon "Close pop-in" at bounding box center [819, 16] width 20 height 20
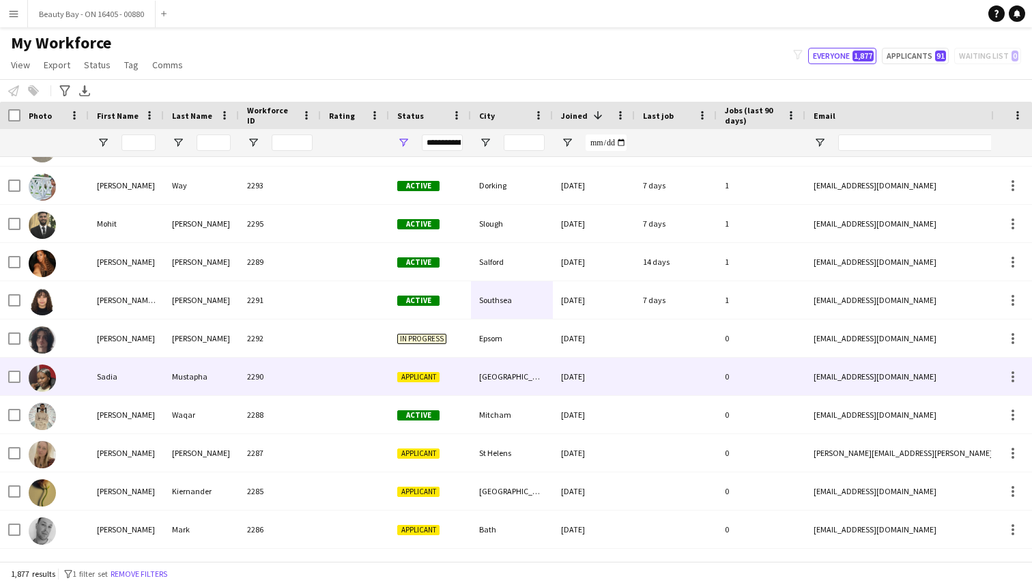
scroll to position [221, 0]
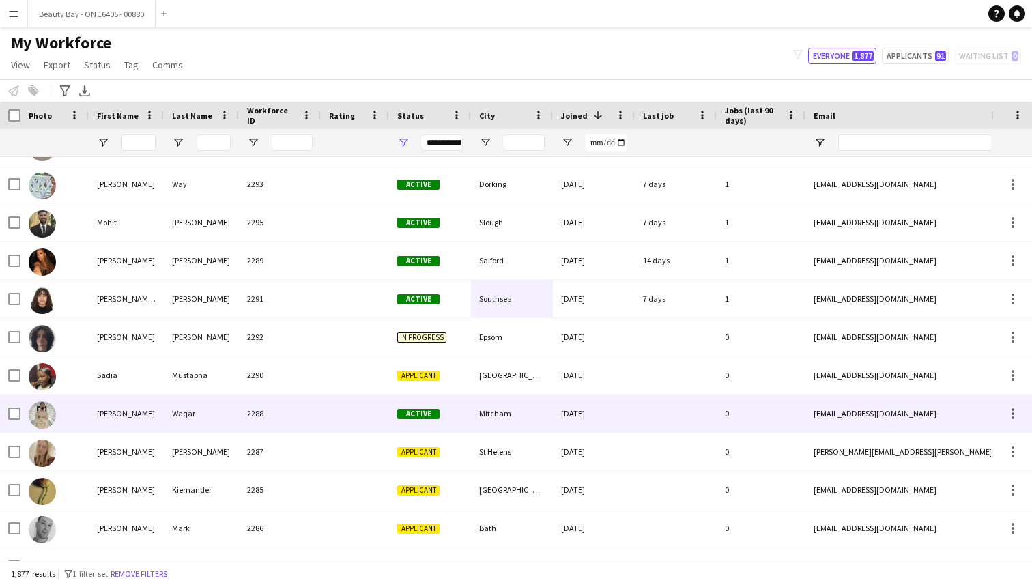
click at [524, 414] on div "Mitcham" at bounding box center [512, 413] width 82 height 38
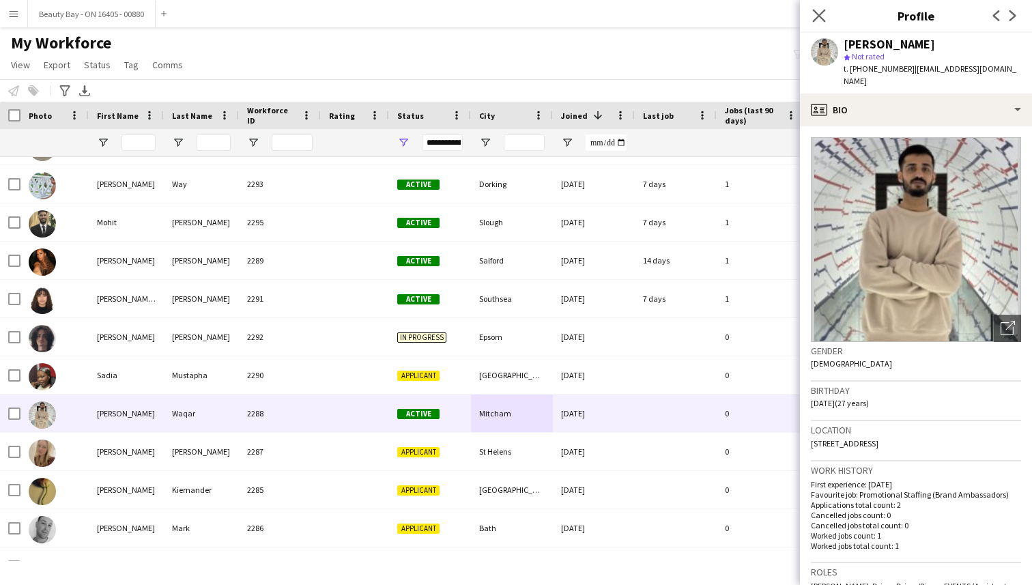
click at [811, 23] on app-icon "Close pop-in" at bounding box center [819, 16] width 20 height 20
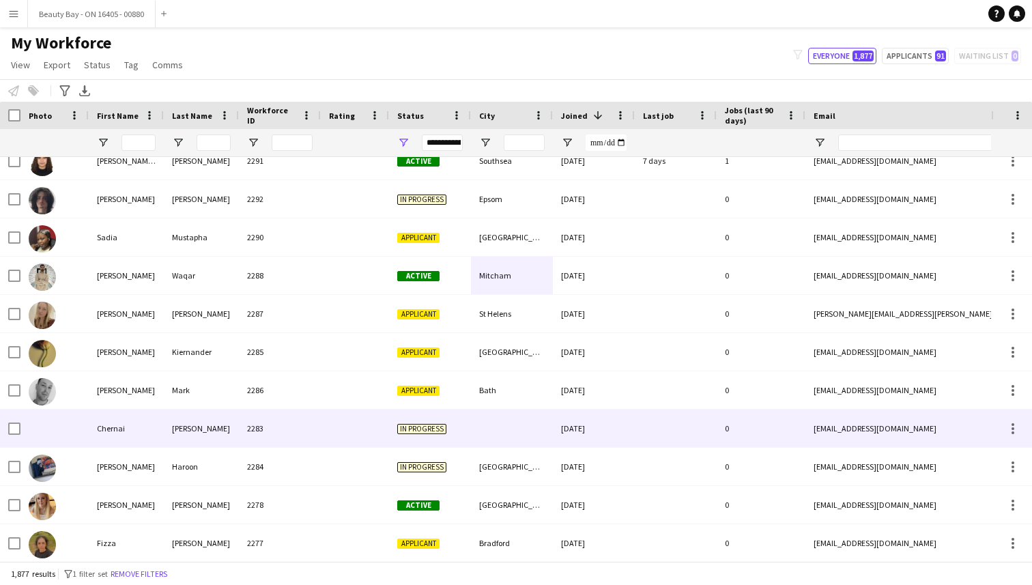
scroll to position [363, 0]
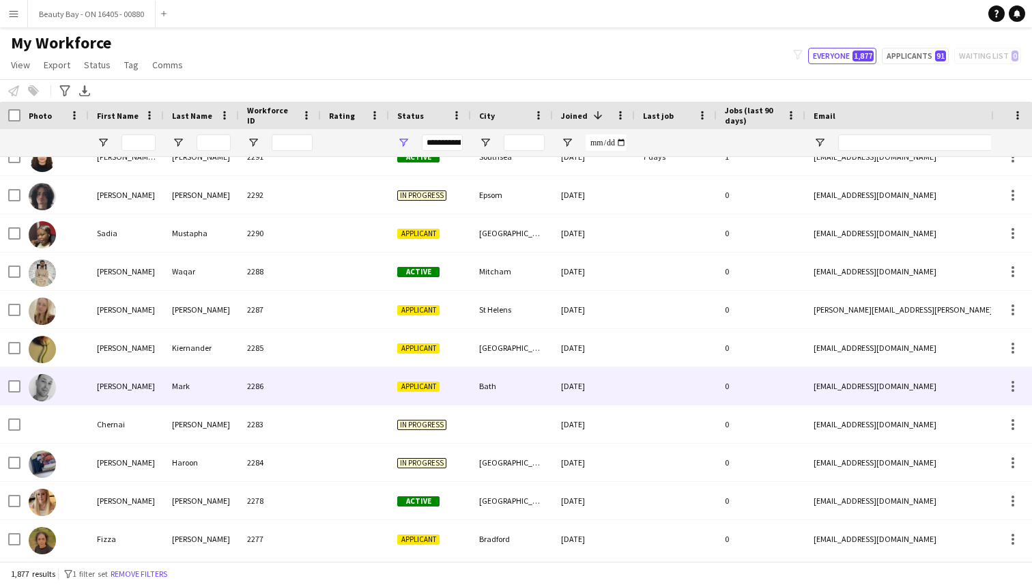
click at [506, 398] on div "Bath" at bounding box center [512, 386] width 82 height 38
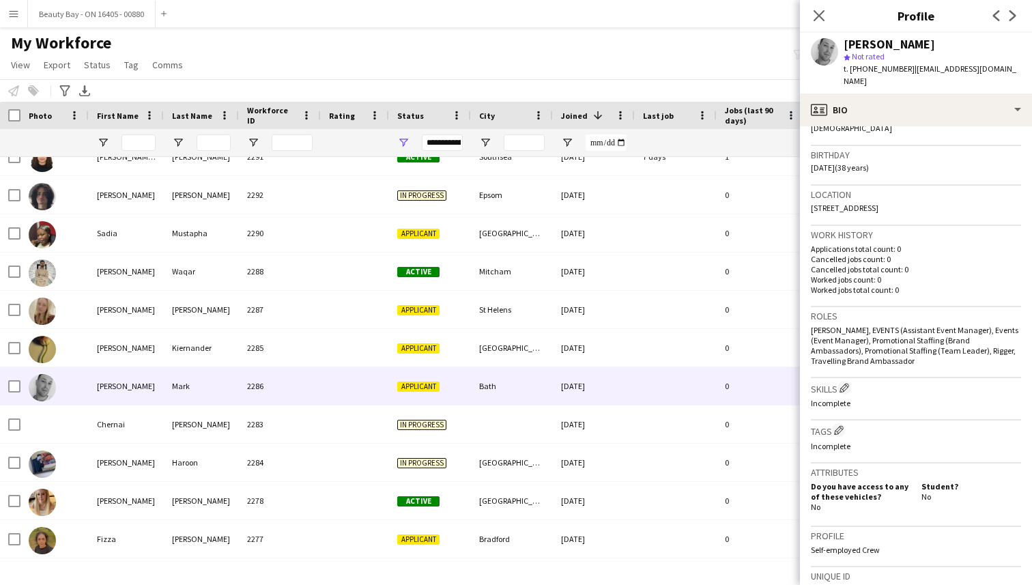
scroll to position [0, 0]
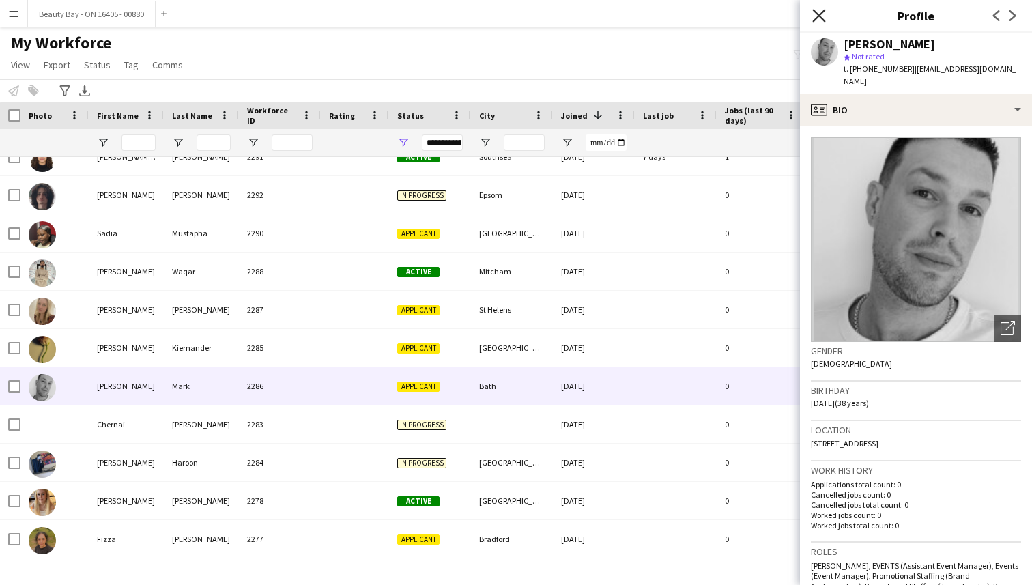
click at [815, 17] on icon "Close pop-in" at bounding box center [818, 15] width 13 height 13
